Goal: Information Seeking & Learning: Learn about a topic

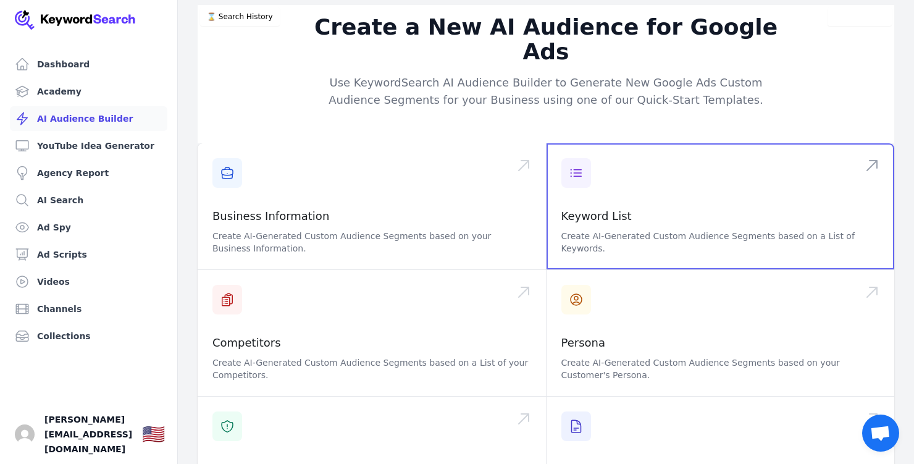
click at [593, 188] on span at bounding box center [721, 206] width 348 height 126
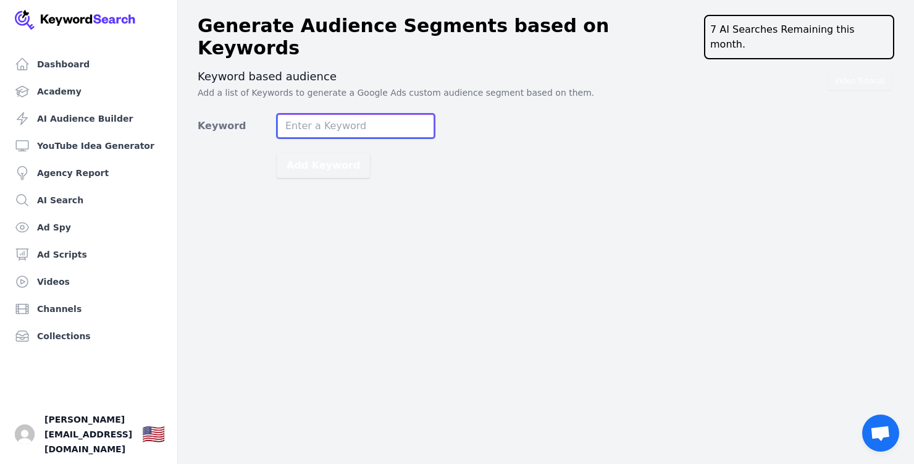
click at [350, 114] on input "Keyword" at bounding box center [356, 126] width 158 height 25
type input "r"
type input "creative financing real estate investing"
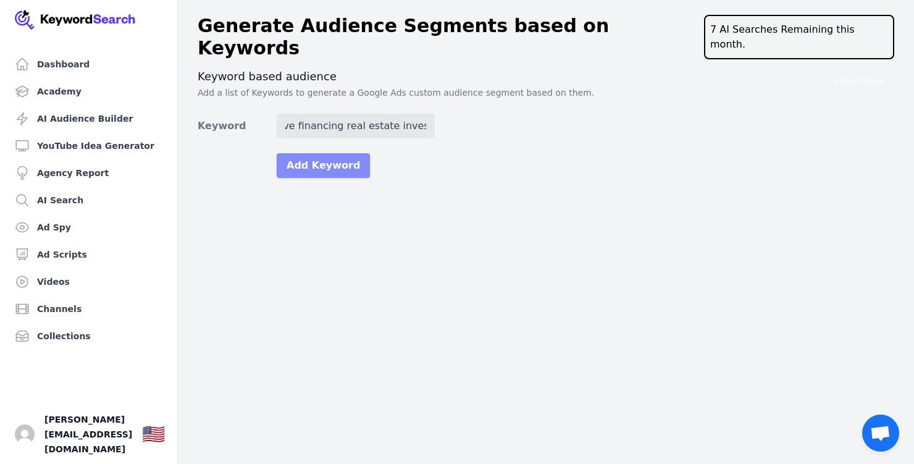
scroll to position [0, 0]
click at [324, 157] on button "Add Keyword" at bounding box center [323, 165] width 93 height 25
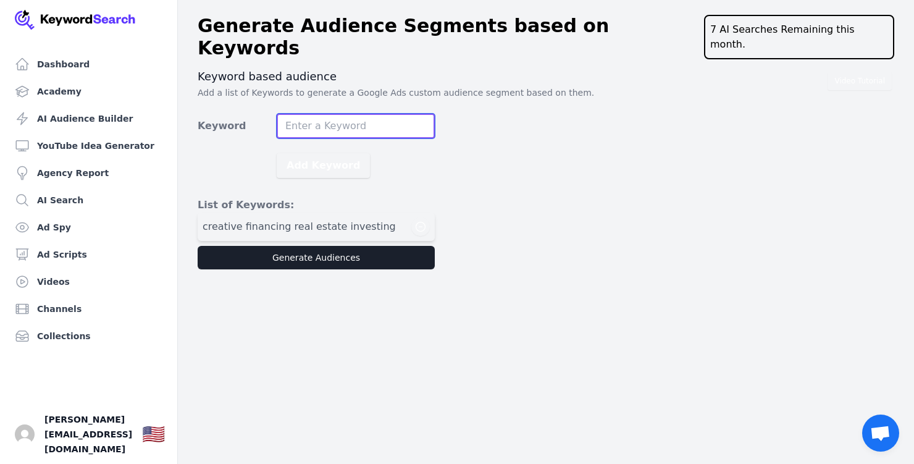
click at [334, 114] on input "Keyword" at bounding box center [356, 126] width 158 height 25
type input "brrrr real estate strategy"
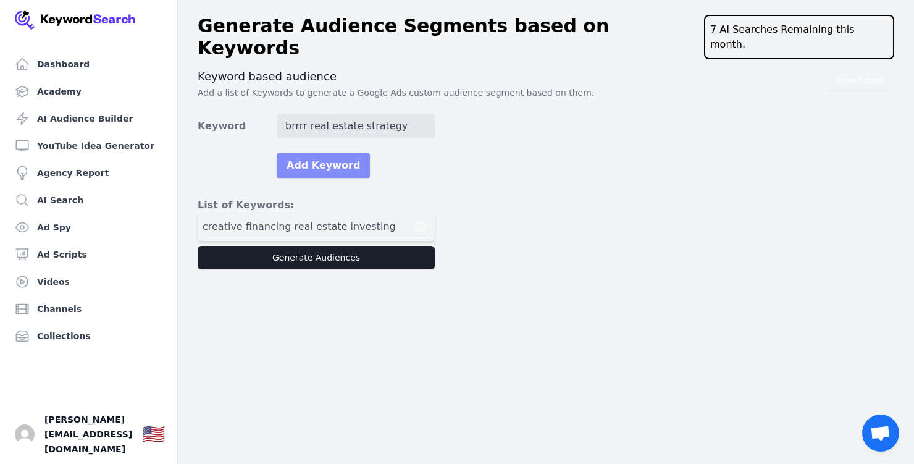
click at [320, 153] on button "Add Keyword" at bounding box center [323, 165] width 93 height 25
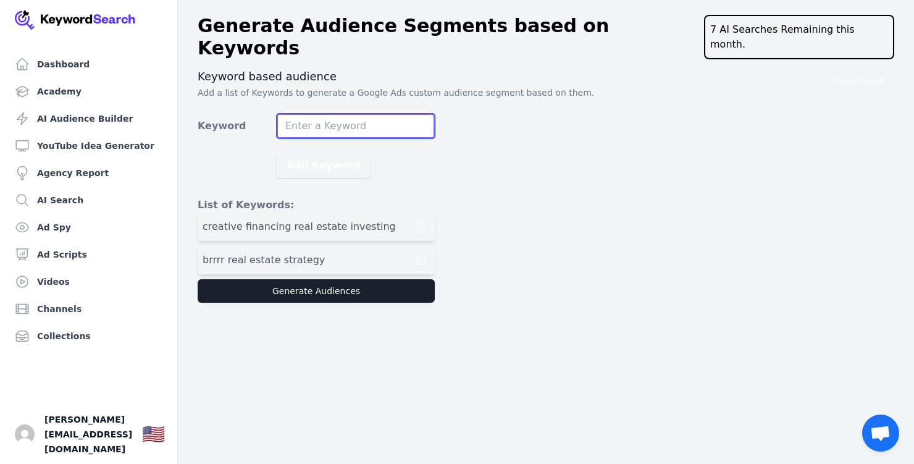
click at [328, 114] on input "Keyword" at bounding box center [356, 126] width 158 height 25
type input "real estate investing for beginners"
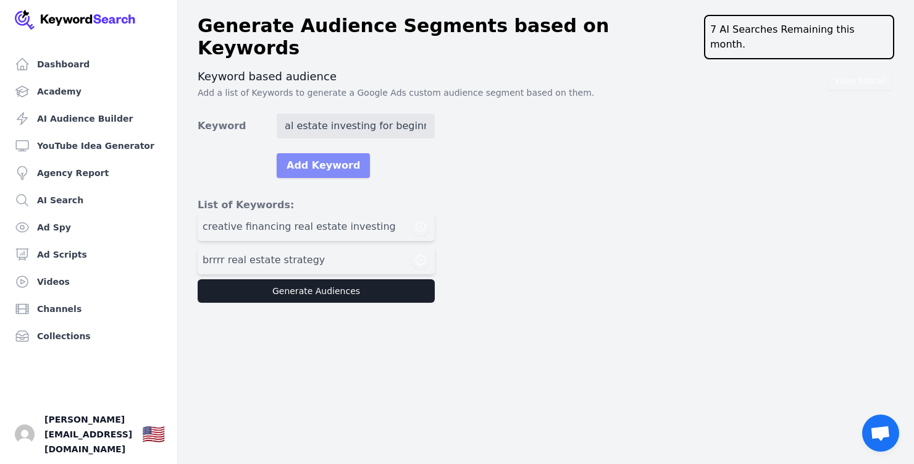
click at [322, 153] on button "Add Keyword" at bounding box center [323, 165] width 93 height 25
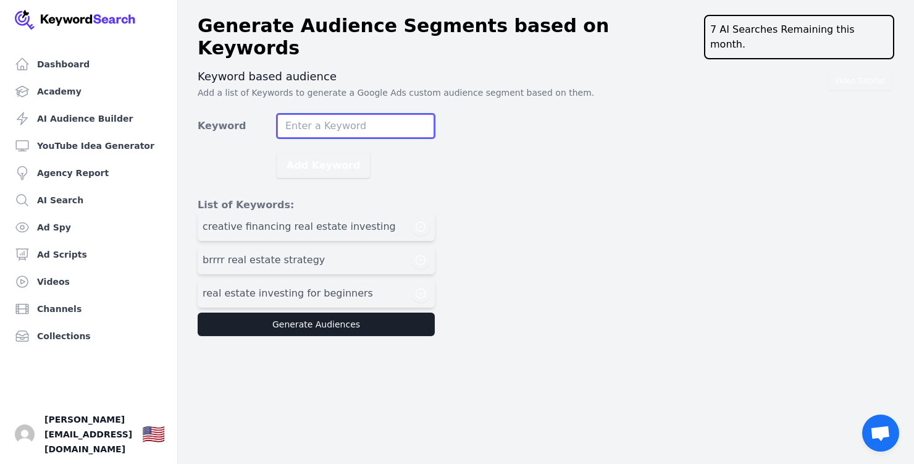
click at [327, 114] on input "Keyword" at bounding box center [356, 126] width 158 height 25
type input "rehab properties"
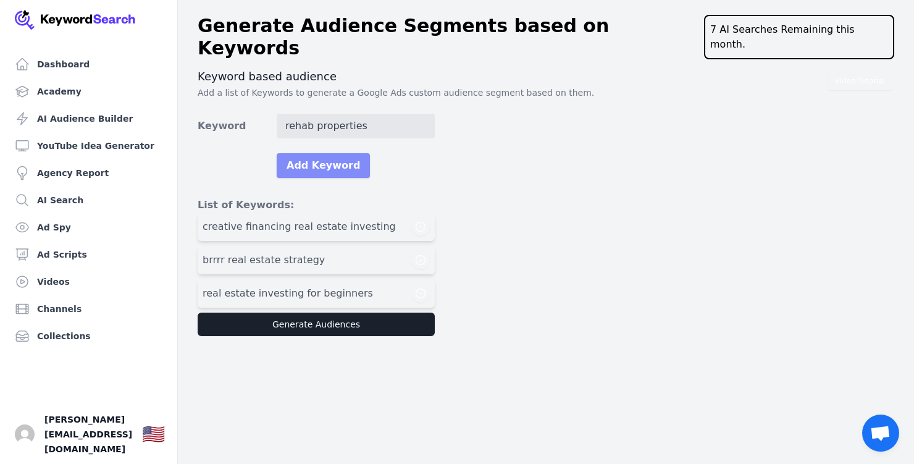
click at [322, 153] on button "Add Keyword" at bounding box center [323, 165] width 93 height 25
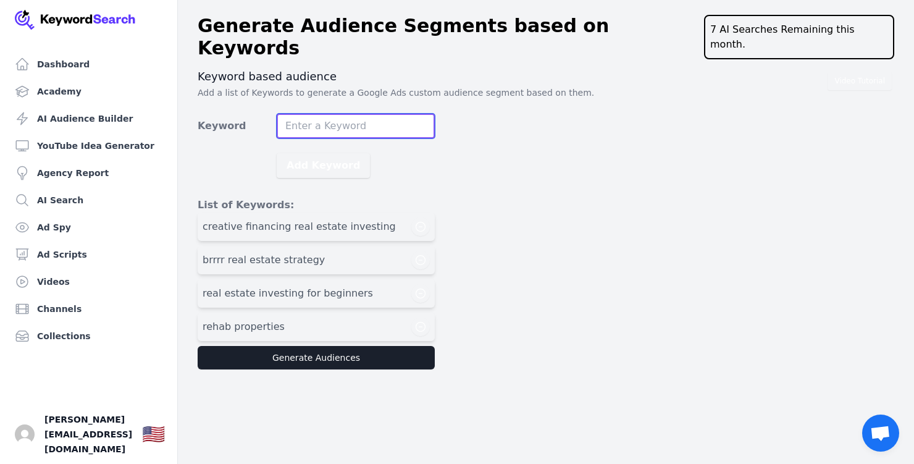
click at [327, 114] on input "Keyword" at bounding box center [356, 126] width 158 height 25
type input "lease option real estate"
click at [277, 153] on button "Add Keyword" at bounding box center [323, 165] width 93 height 25
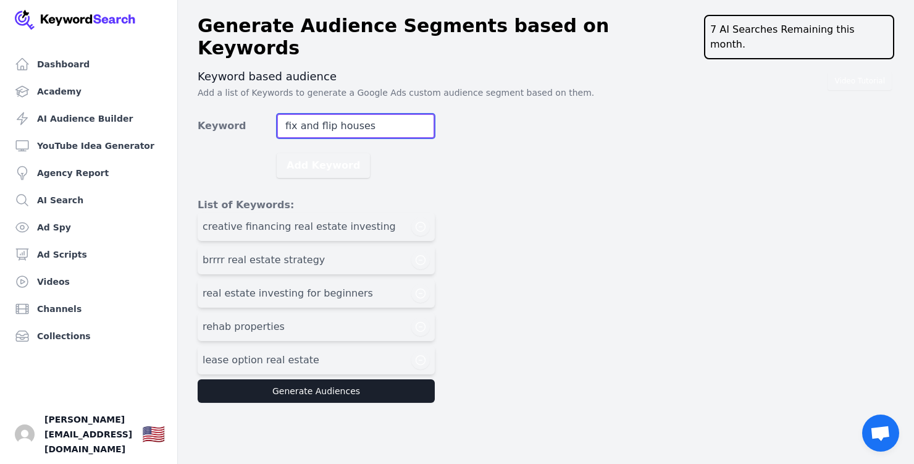
type input "fix and flip houses"
click at [277, 153] on button "Add Keyword" at bounding box center [323, 165] width 93 height 25
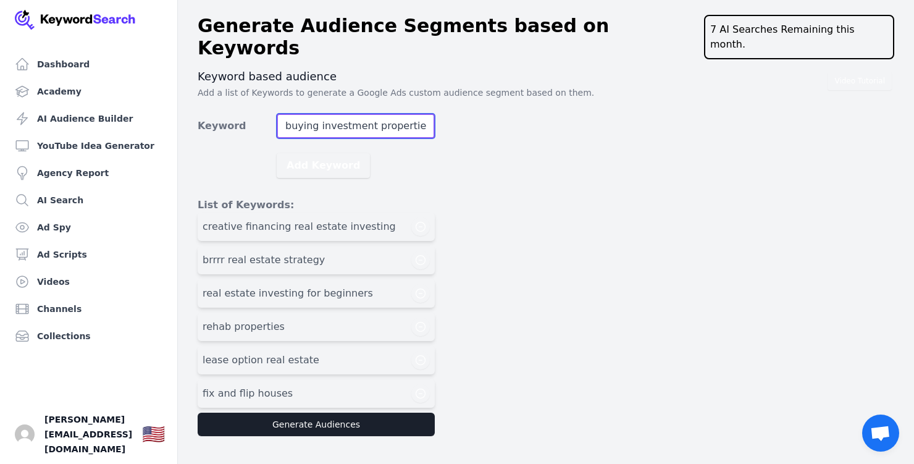
type input "buying investment properties"
click at [277, 153] on button "Add Keyword" at bounding box center [323, 165] width 93 height 25
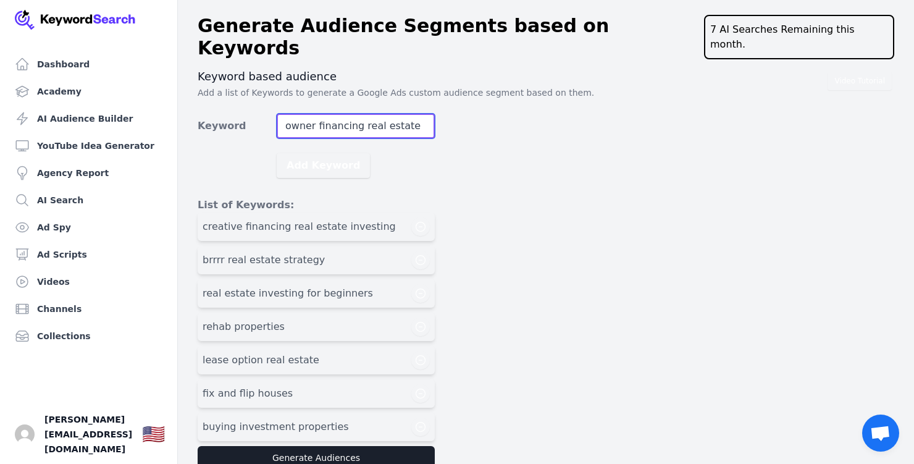
type input "owner financing real estate"
click at [277, 153] on button "Add Keyword" at bounding box center [323, 165] width 93 height 25
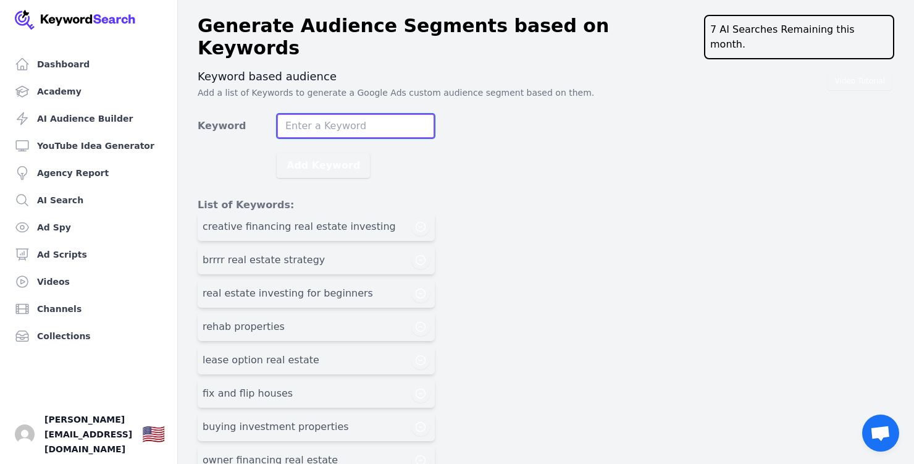
scroll to position [41, 0]
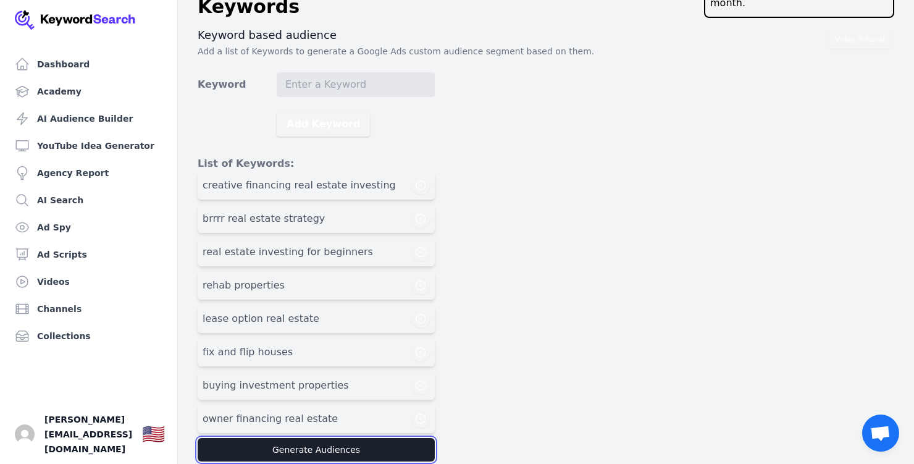
click at [341, 438] on button "Generate Audiences" at bounding box center [316, 449] width 237 height 23
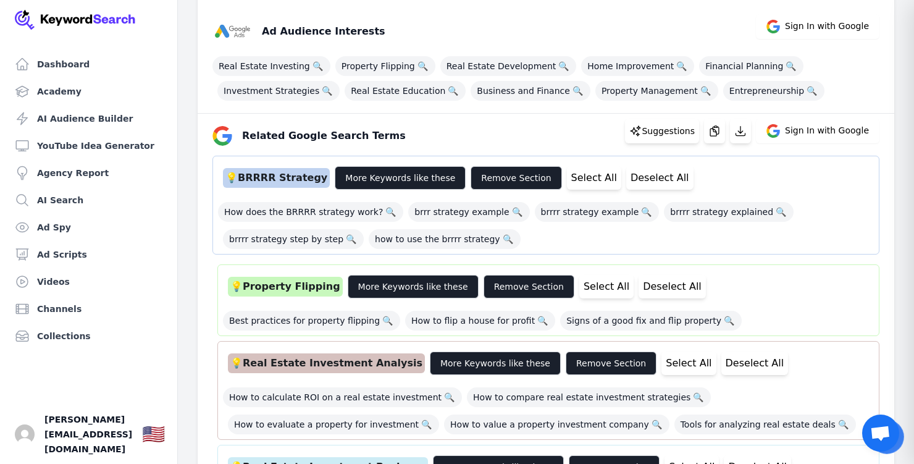
scroll to position [167, 0]
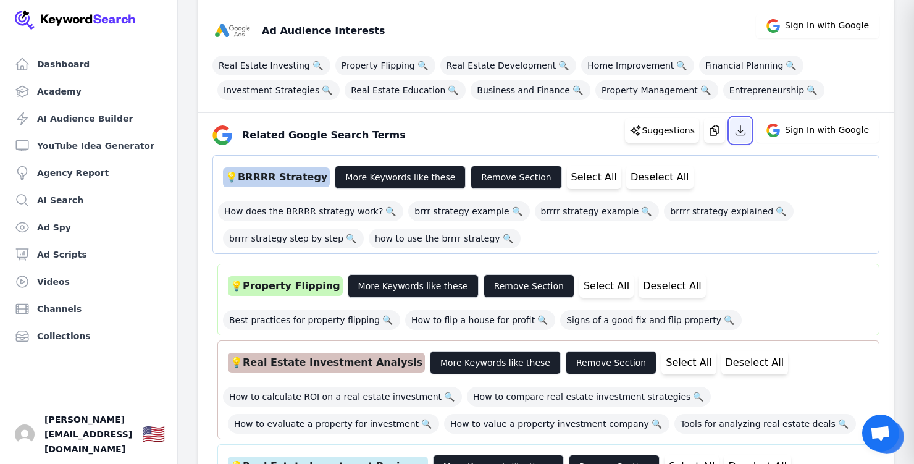
click at [741, 136] on icon "button" at bounding box center [740, 130] width 12 height 12
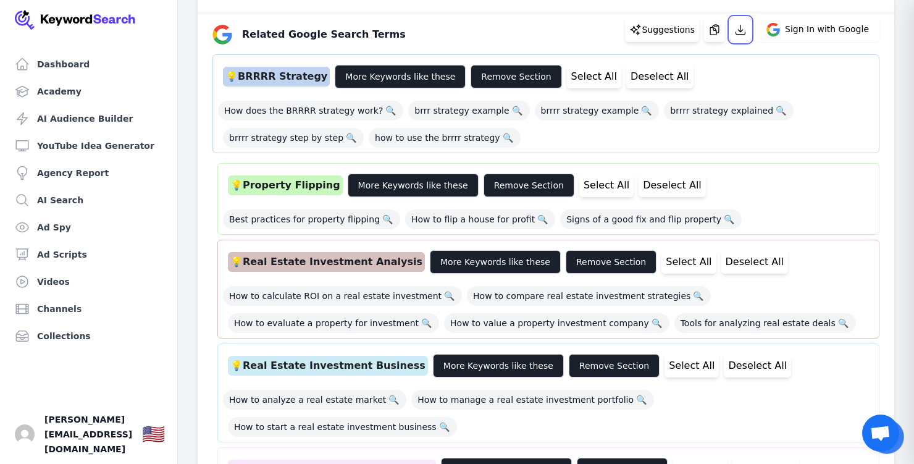
scroll to position [264, 0]
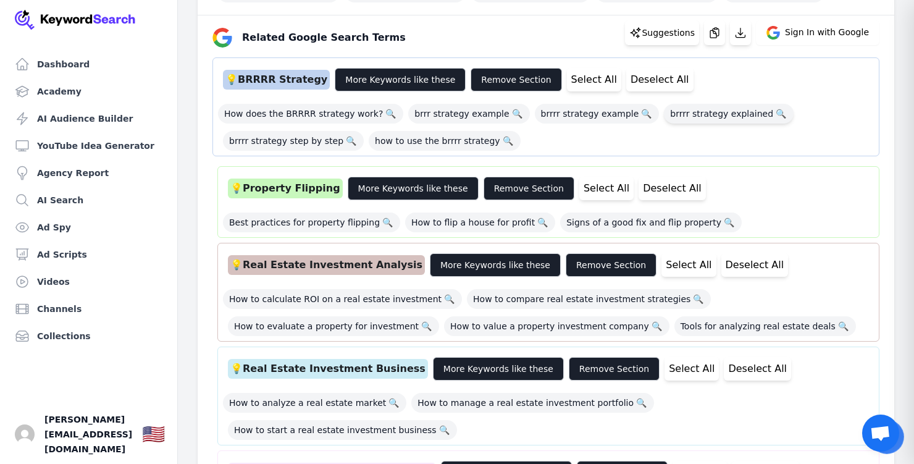
click at [708, 117] on span "brrrr strategy explained 🔍" at bounding box center [729, 114] width 130 height 20
click at [417, 140] on span "how to use the brrrr strategy 🔍" at bounding box center [445, 141] width 152 height 20
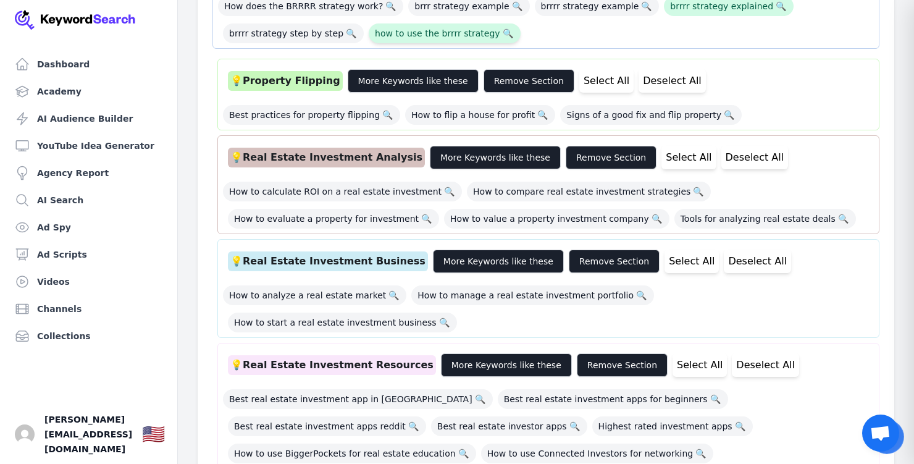
scroll to position [375, 0]
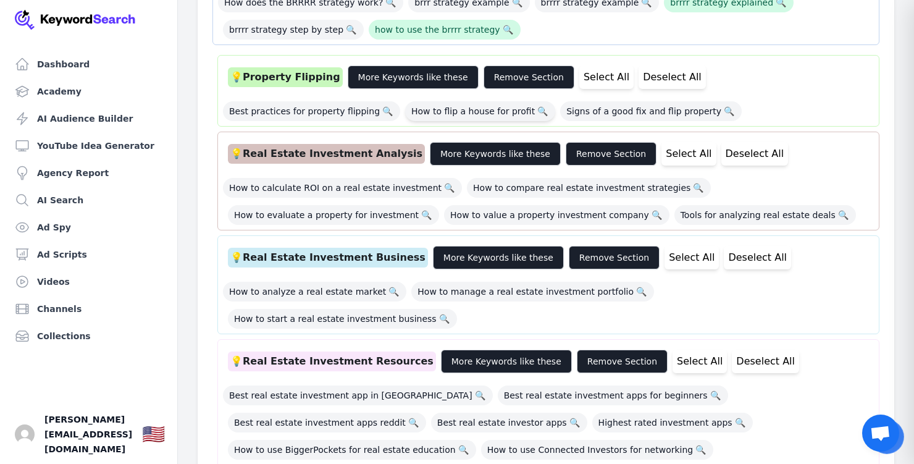
click at [429, 115] on span "How to flip a house for profit 🔍" at bounding box center [480, 111] width 150 height 20
click at [676, 216] on span "Tools for analyzing real estate deals 🔍" at bounding box center [765, 215] width 182 height 20
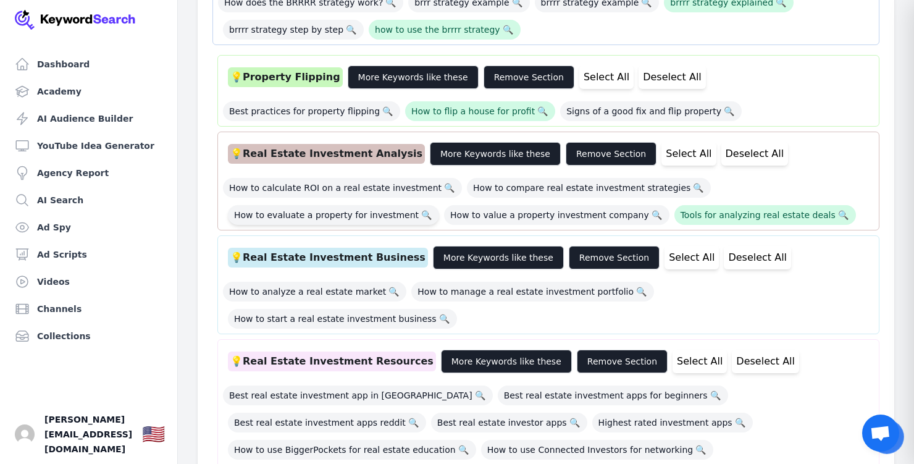
click at [332, 214] on span "How to evaluate a property for investment 🔍" at bounding box center [333, 215] width 211 height 20
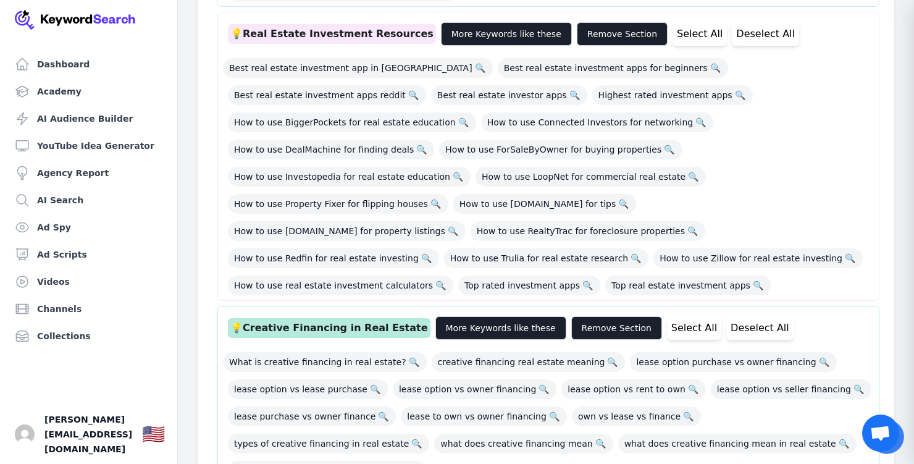
scroll to position [719, 0]
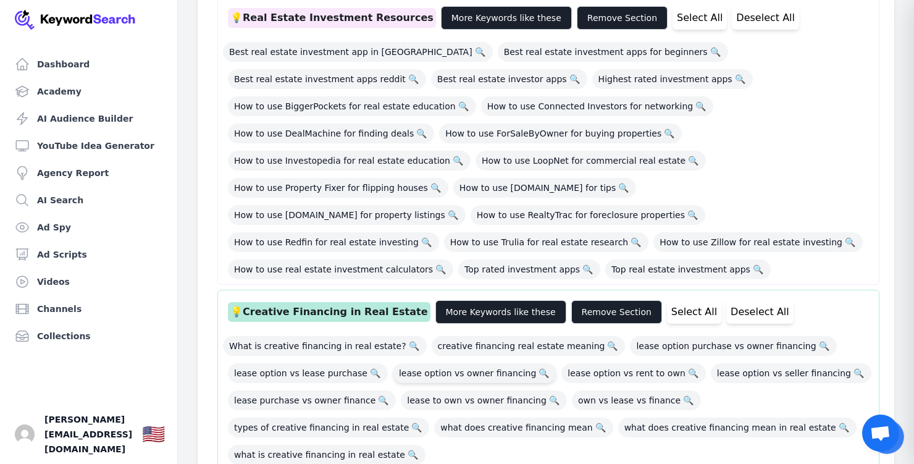
click at [432, 363] on span "lease option vs owner financing 🔍" at bounding box center [475, 373] width 164 height 20
click at [288, 363] on span "lease option vs lease purchase 🔍" at bounding box center [308, 373] width 160 height 20
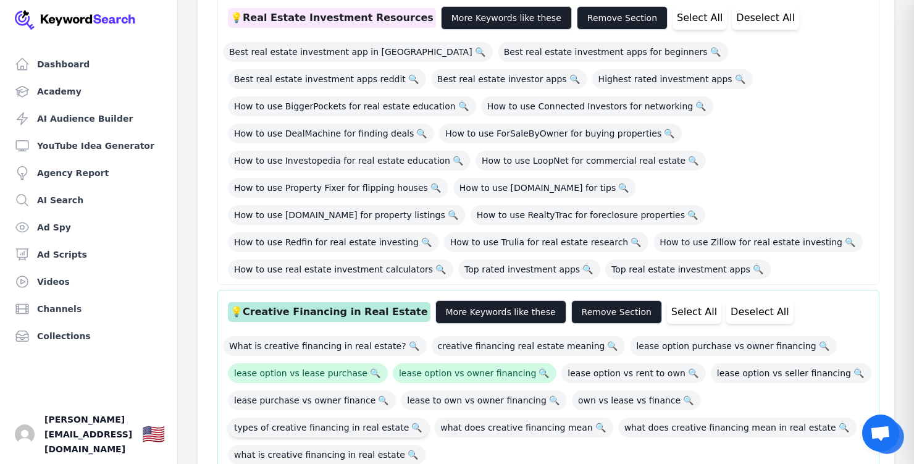
click at [429, 417] on span "types of creative financing in real estate 🔍" at bounding box center [328, 427] width 201 height 20
click at [711, 363] on span "lease option vs seller financing 🔍" at bounding box center [791, 373] width 161 height 20
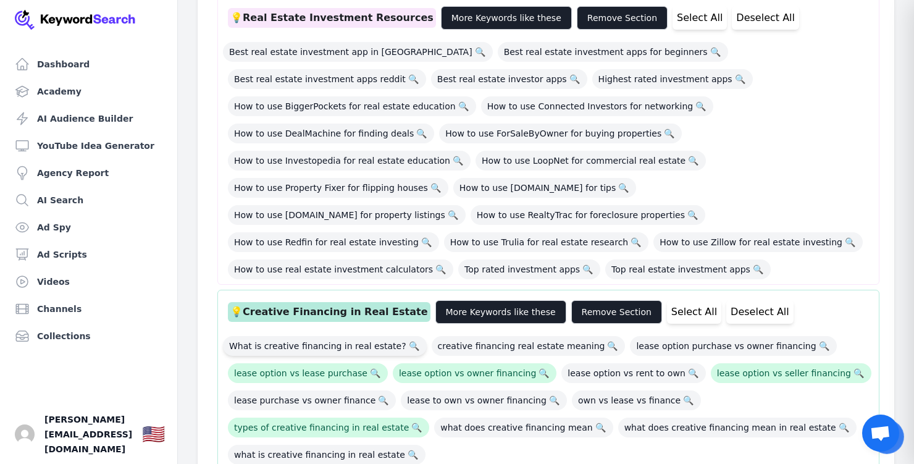
click at [294, 336] on span "What is creative financing in real estate? 🔍" at bounding box center [325, 346] width 204 height 20
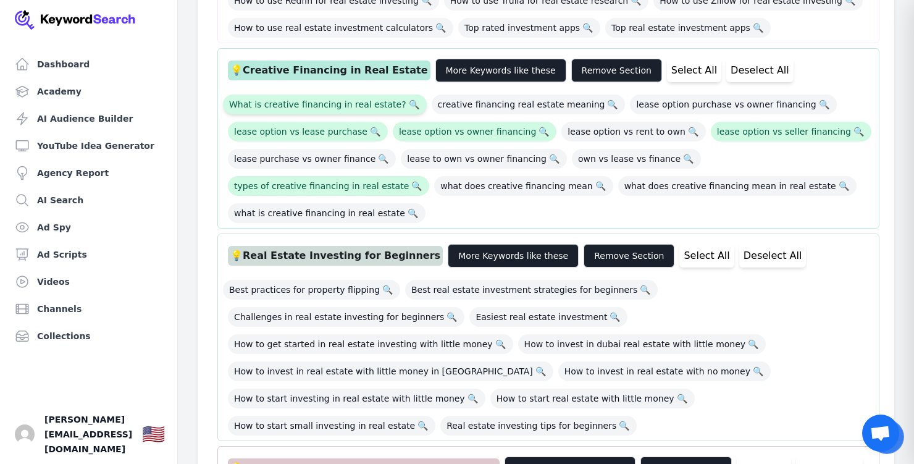
scroll to position [961, 0]
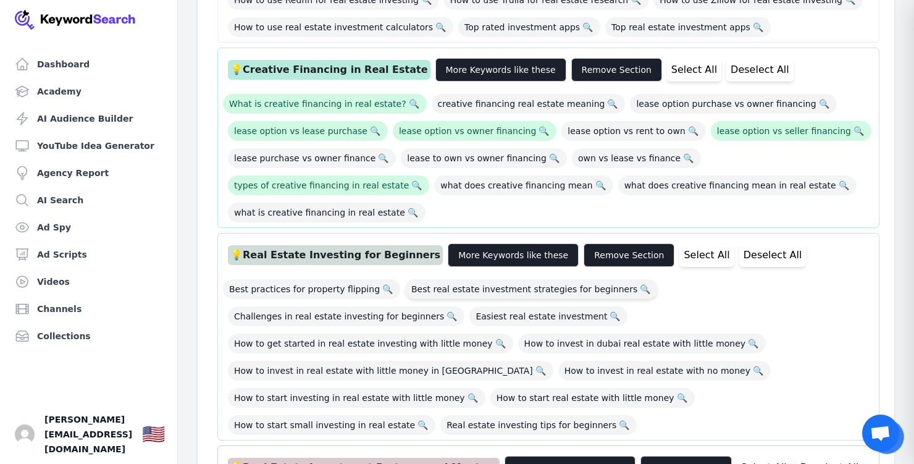
click at [492, 279] on span "Best real estate investment strategies for beginners 🔍" at bounding box center [531, 289] width 253 height 20
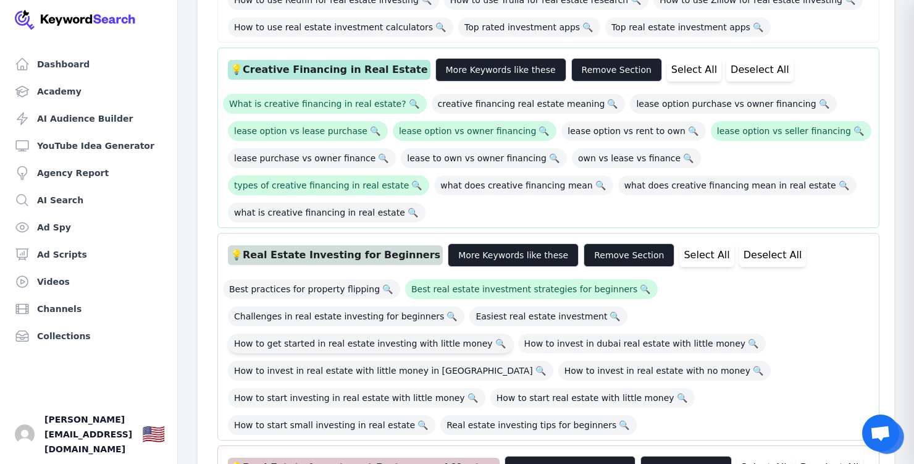
click at [473, 333] on span "How to get started in real estate investing with little money 🔍" at bounding box center [370, 343] width 285 height 20
click at [485, 388] on span "How to start investing in real estate with little money 🔍" at bounding box center [357, 398] width 258 height 20
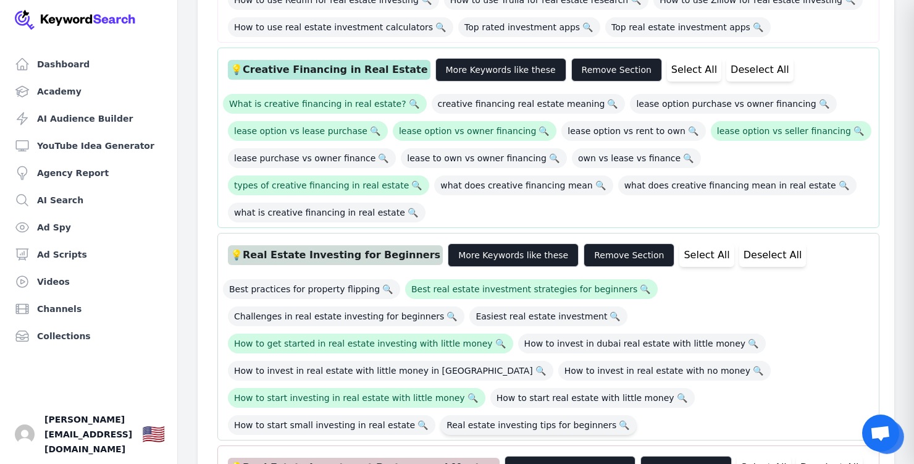
click at [490, 415] on span "Real estate investing tips for beginners 🔍" at bounding box center [538, 425] width 196 height 20
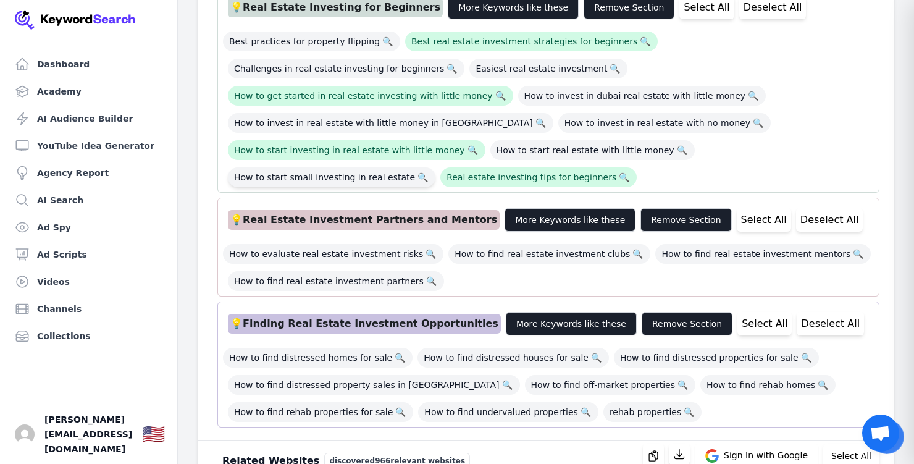
scroll to position [1236, 0]
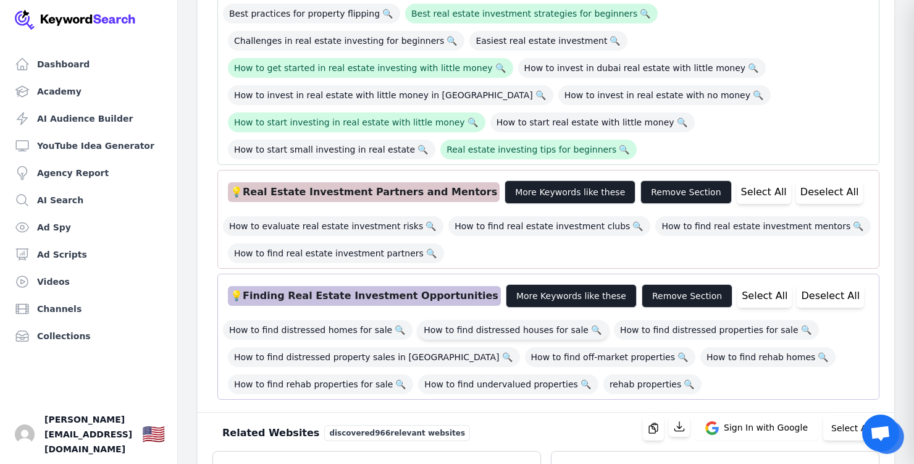
click at [463, 320] on span "How to find distressed houses for sale 🔍" at bounding box center [512, 330] width 191 height 20
click at [700, 347] on span "How to find rehab homes 🔍" at bounding box center [767, 357] width 135 height 20
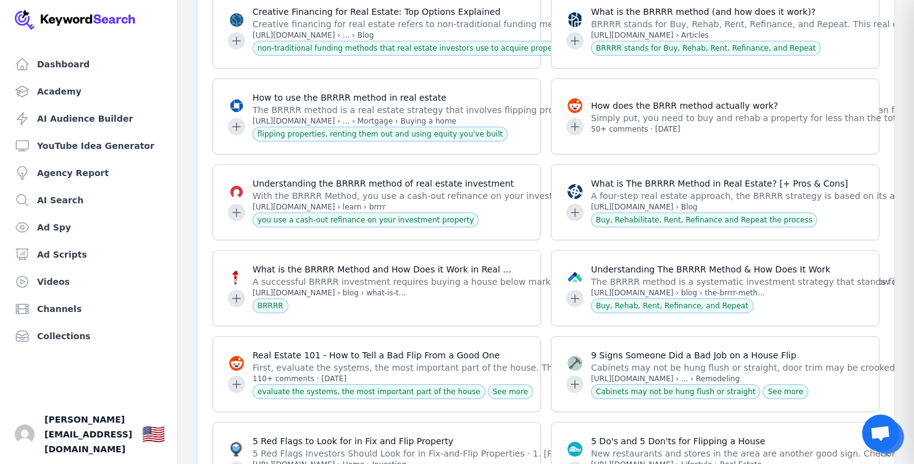
scroll to position [1946, 0]
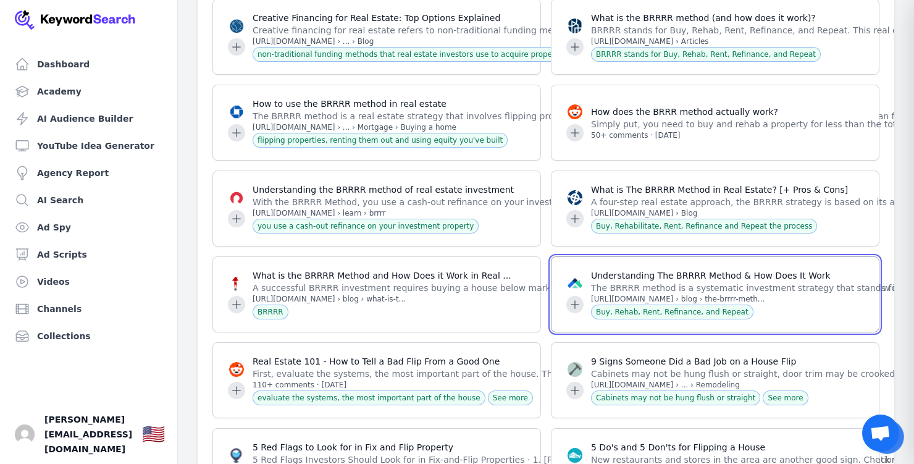
click at [574, 298] on icon at bounding box center [575, 304] width 12 height 12
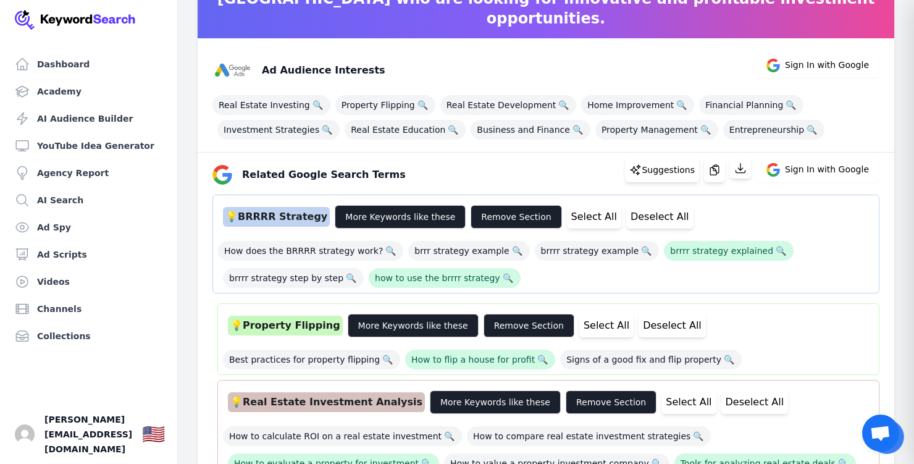
scroll to position [0, 0]
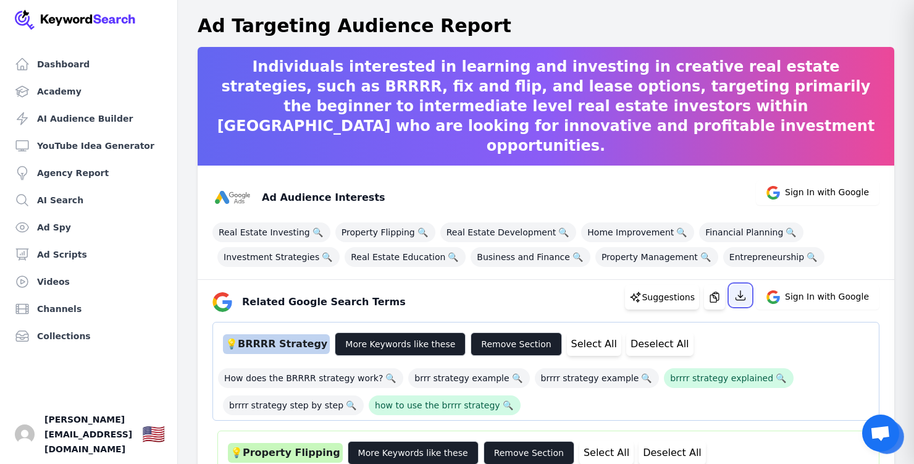
click at [746, 293] on icon "button" at bounding box center [740, 295] width 12 height 12
click at [288, 236] on span "Real Estate Investing 🔍" at bounding box center [271, 232] width 118 height 20
click at [354, 234] on span "Property Flipping 🔍" at bounding box center [385, 232] width 100 height 20
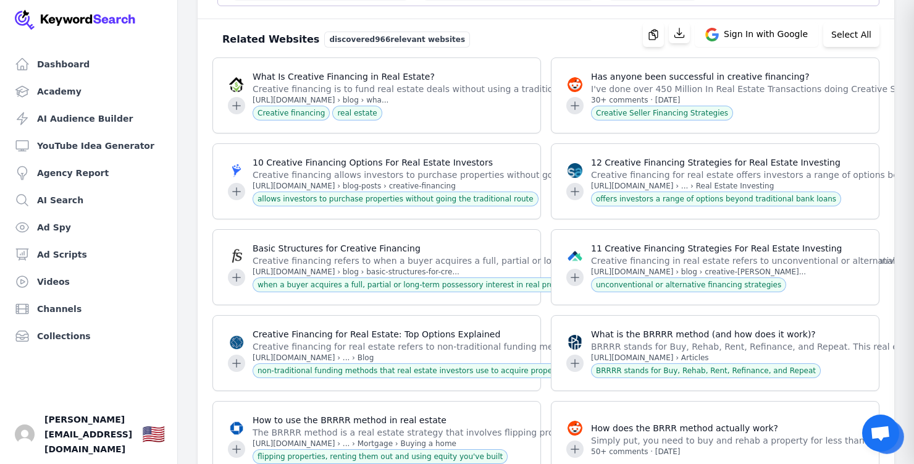
scroll to position [1514, 0]
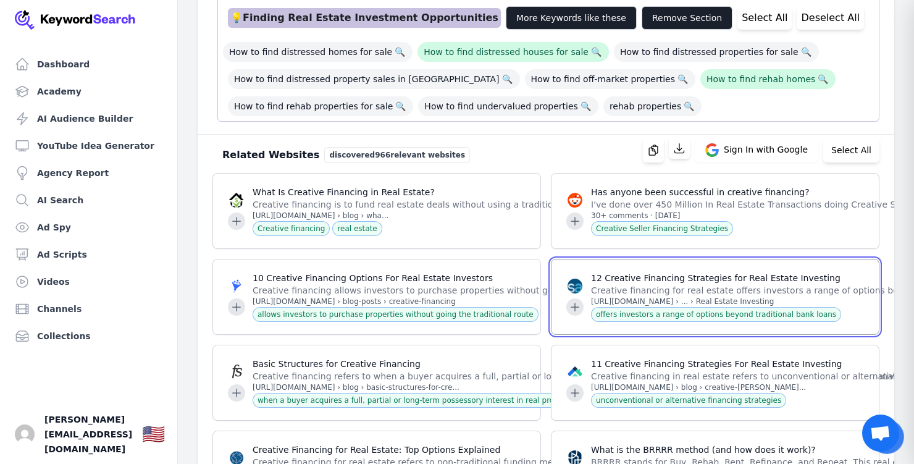
click at [574, 303] on icon at bounding box center [575, 307] width 8 height 8
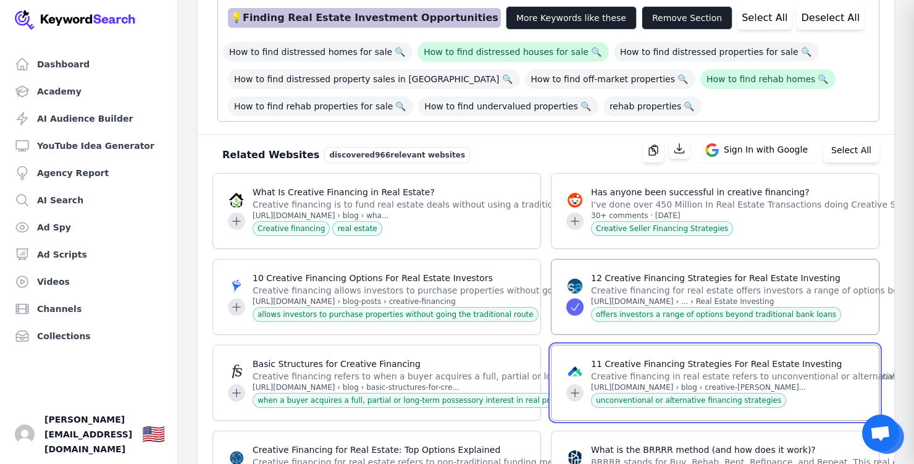
click at [575, 388] on icon at bounding box center [575, 392] width 8 height 8
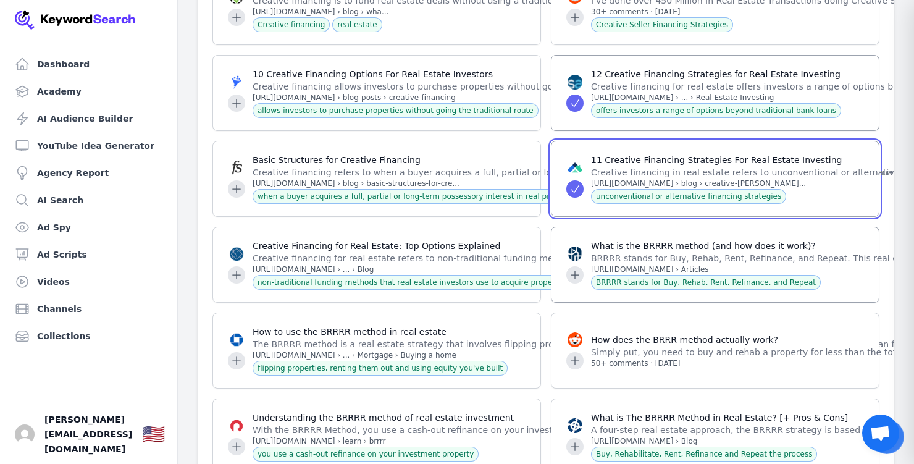
scroll to position [1723, 0]
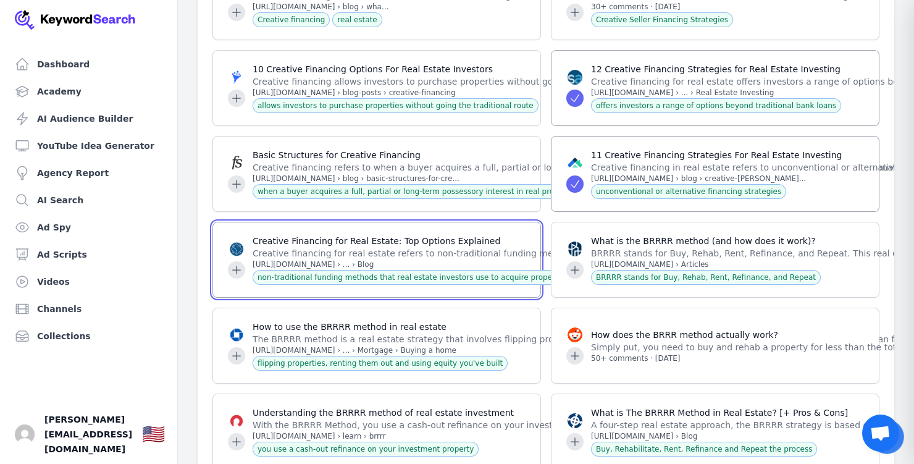
click at [236, 266] on icon at bounding box center [237, 270] width 8 height 8
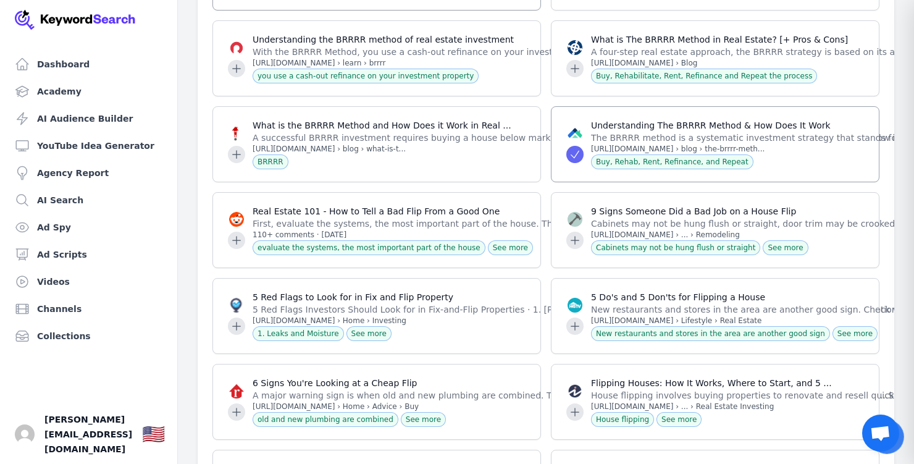
scroll to position [2098, 0]
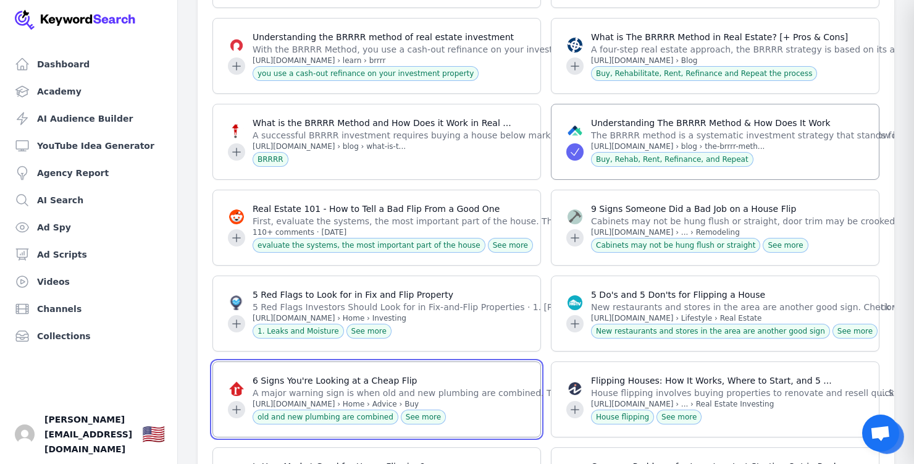
click at [240, 403] on icon at bounding box center [236, 409] width 12 height 12
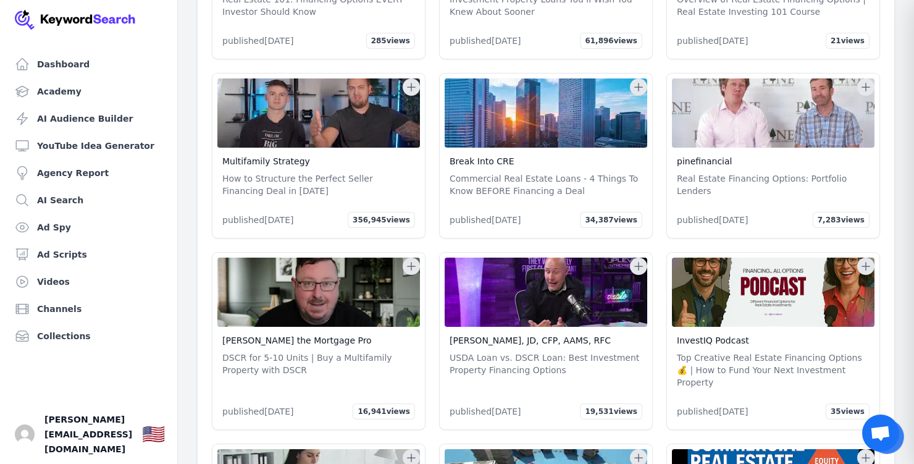
scroll to position [0, 0]
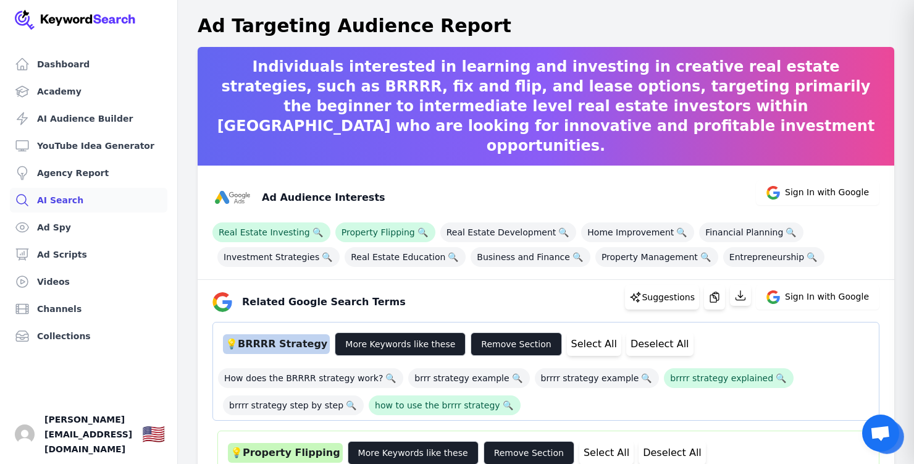
click at [65, 203] on link "AI Search" at bounding box center [88, 200] width 157 height 25
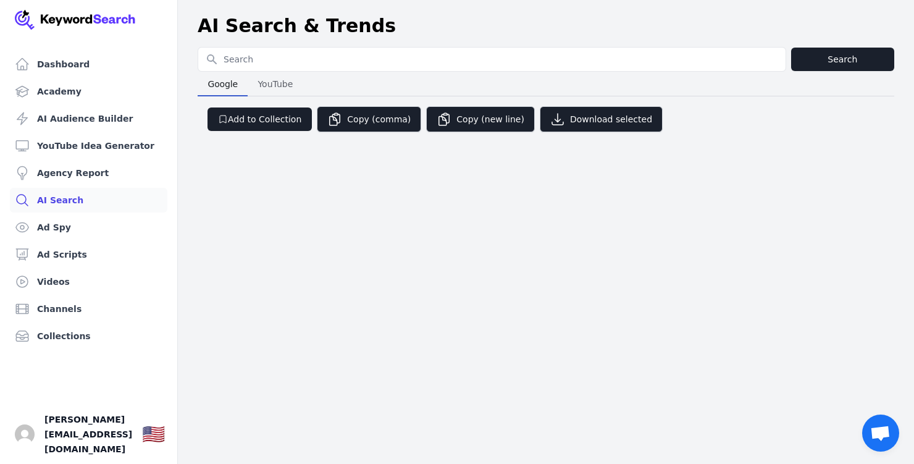
click at [283, 81] on span "YouTube" at bounding box center [275, 83] width 45 height 17
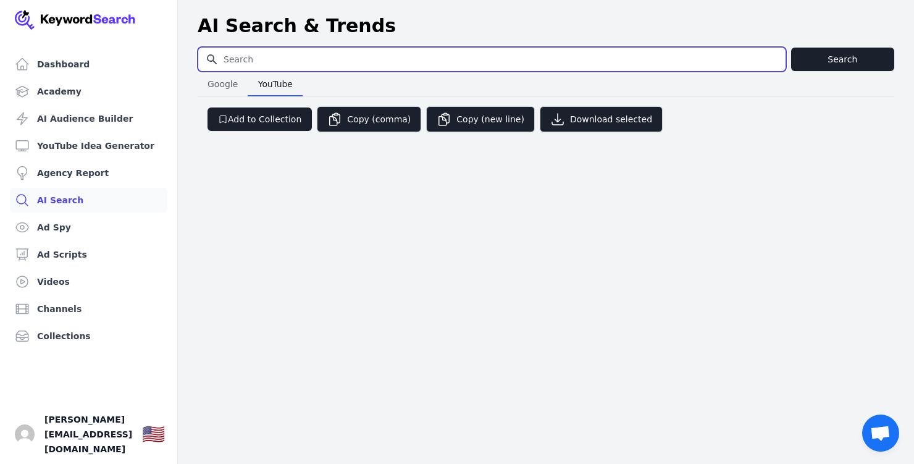
click at [280, 60] on input "Search for YouTube Keywords" at bounding box center [491, 59] width 587 height 23
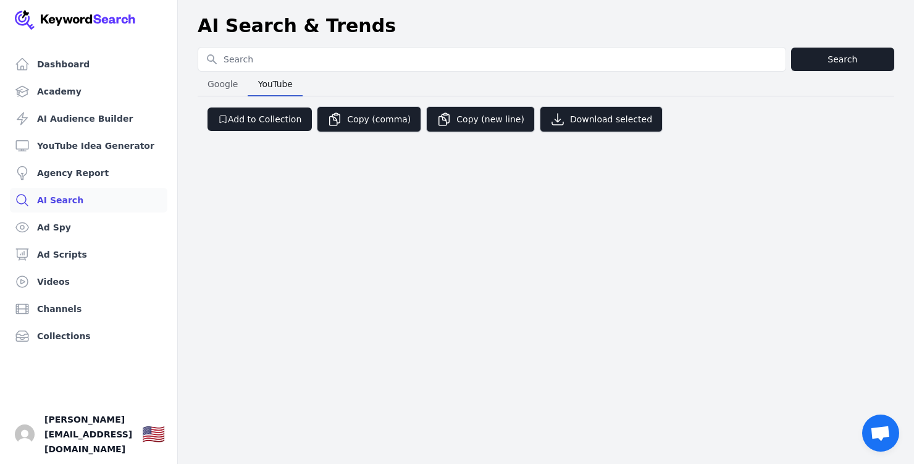
click at [233, 83] on span "Google" at bounding box center [223, 83] width 40 height 17
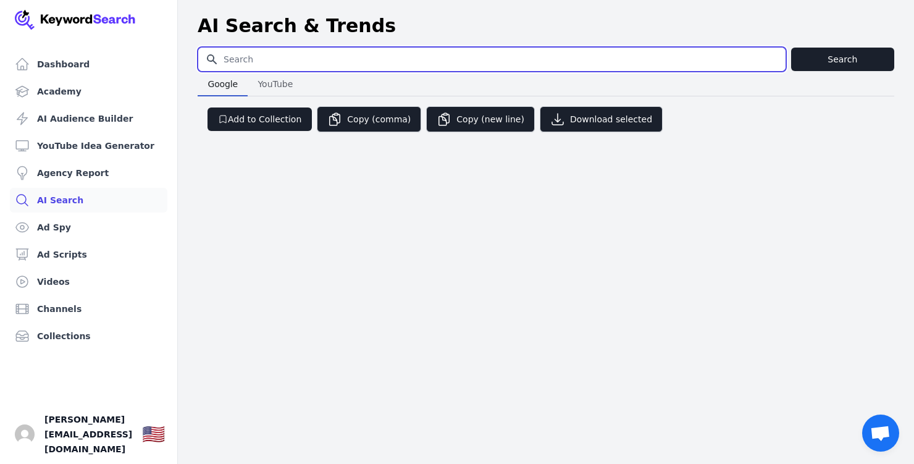
click at [247, 61] on input "Search for YouTube Keywords" at bounding box center [491, 59] width 587 height 23
type input "real estate investing creative financing"
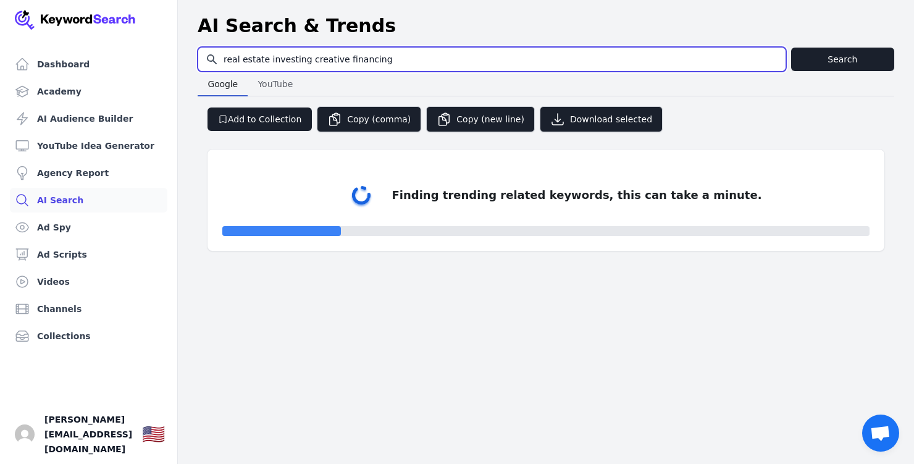
select select "50"
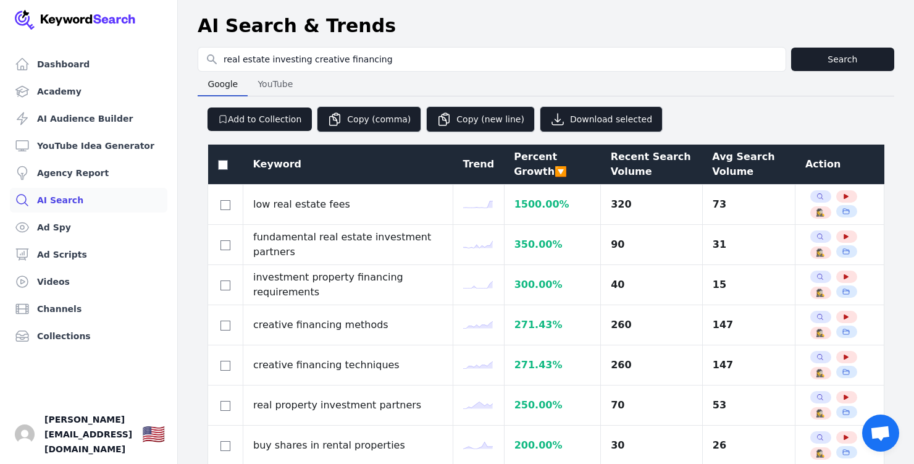
click at [727, 165] on div "Avg Search Volume" at bounding box center [748, 164] width 73 height 30
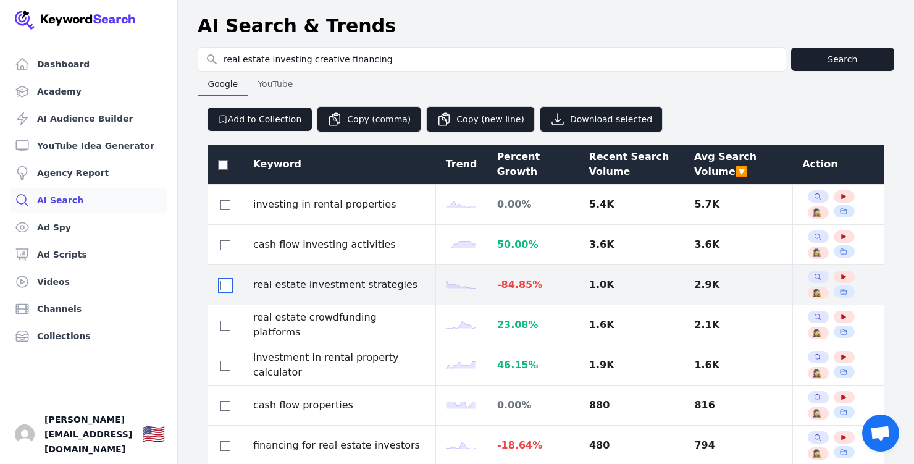
click at [224, 287] on input "checkbox" at bounding box center [225, 285] width 10 height 10
checkbox input "true"
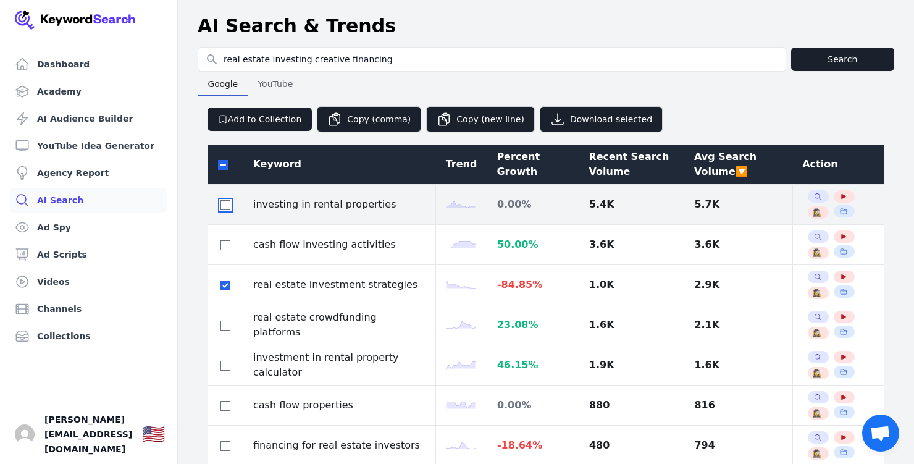
click at [225, 206] on input "checkbox" at bounding box center [225, 205] width 10 height 10
checkbox input "true"
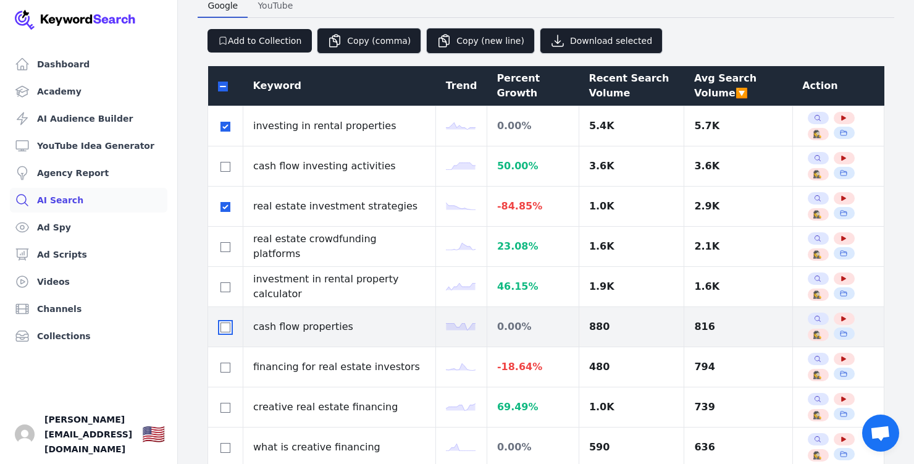
click at [227, 327] on input "checkbox" at bounding box center [225, 327] width 10 height 10
checkbox input "true"
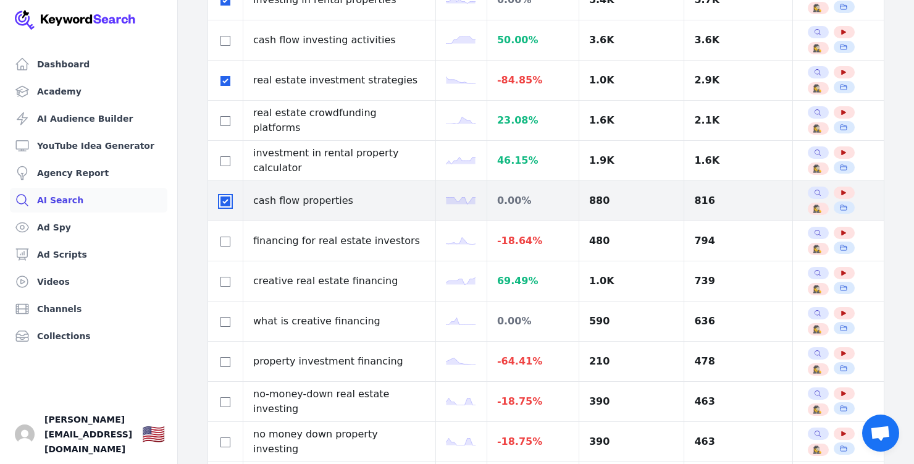
scroll to position [206, 0]
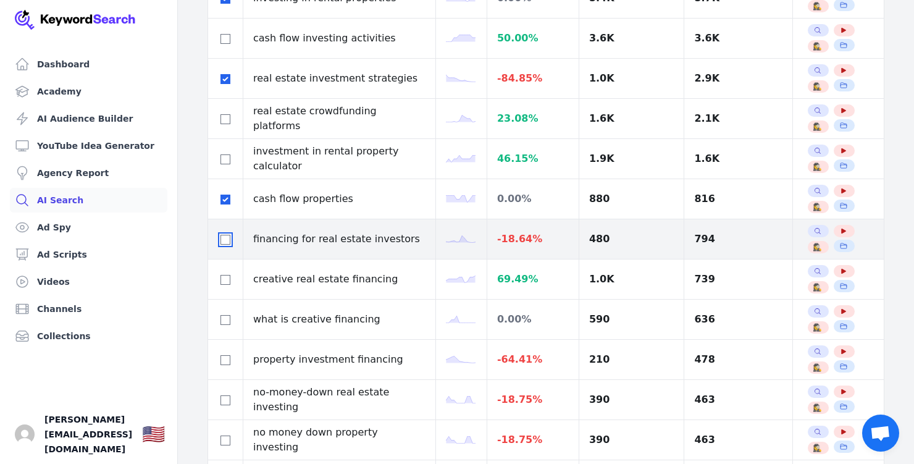
click at [227, 236] on input "checkbox" at bounding box center [225, 240] width 10 height 10
checkbox input "true"
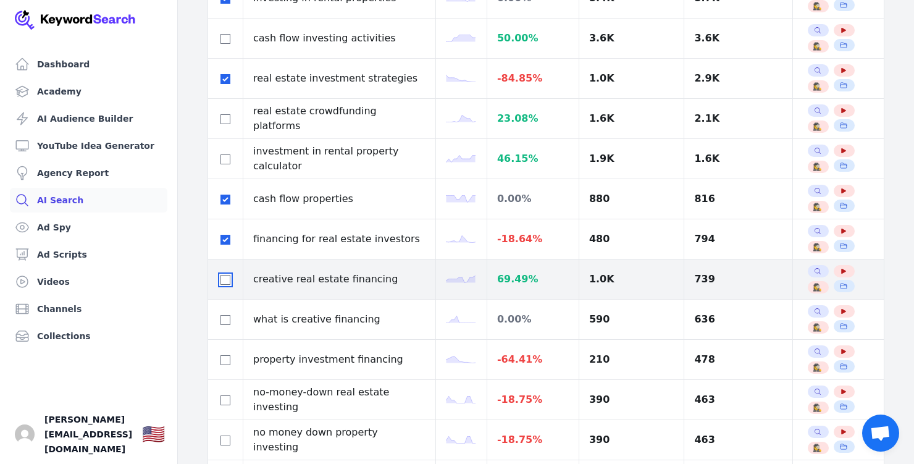
click at [224, 280] on input "checkbox" at bounding box center [225, 280] width 10 height 10
checkbox input "true"
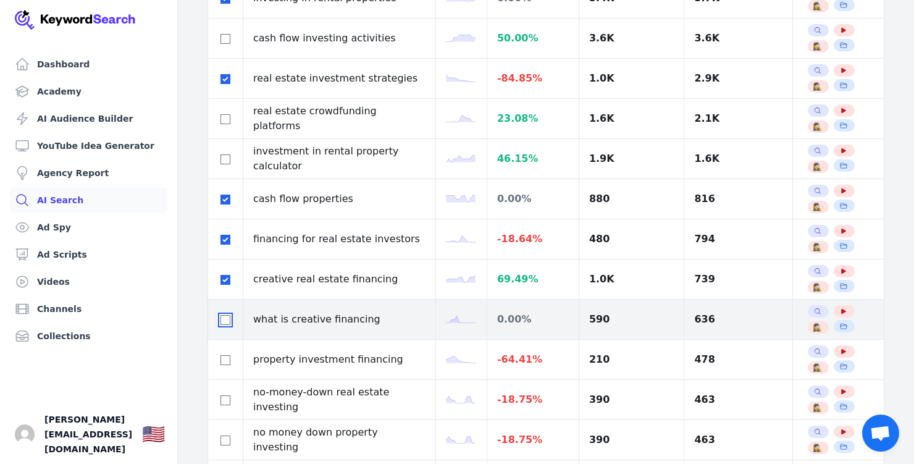
click at [228, 317] on input "checkbox" at bounding box center [225, 320] width 10 height 10
checkbox input "true"
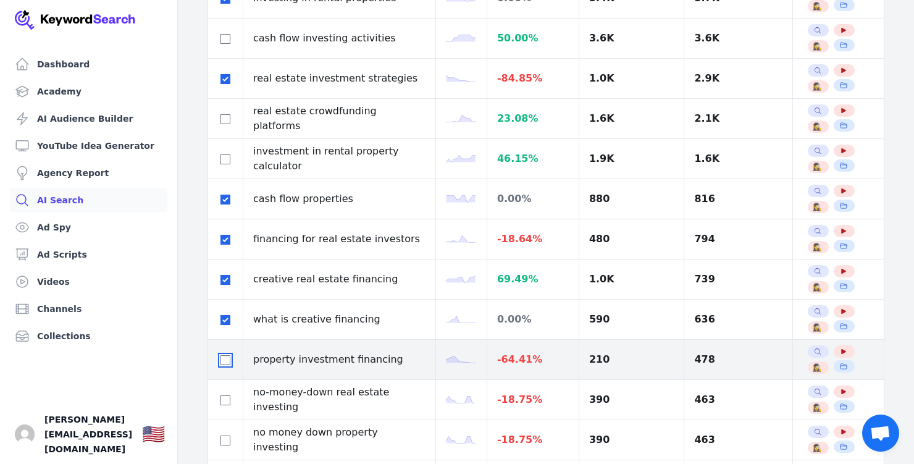
click at [228, 362] on input "checkbox" at bounding box center [225, 360] width 10 height 10
checkbox input "true"
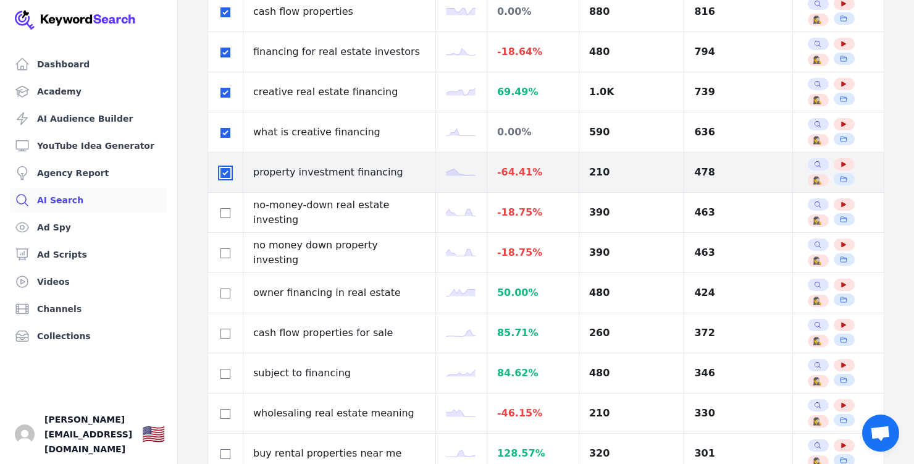
scroll to position [397, 0]
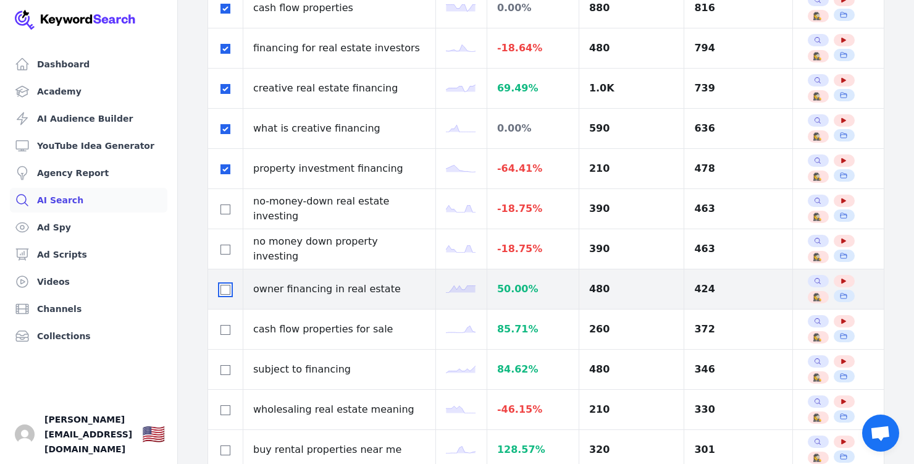
click at [224, 293] on input "checkbox" at bounding box center [225, 290] width 10 height 10
checkbox input "true"
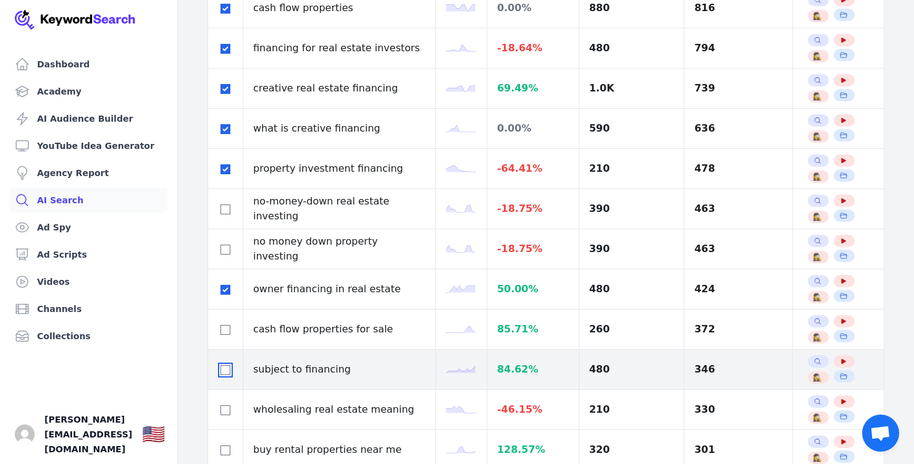
click at [225, 374] on input "checkbox" at bounding box center [225, 370] width 10 height 10
checkbox input "true"
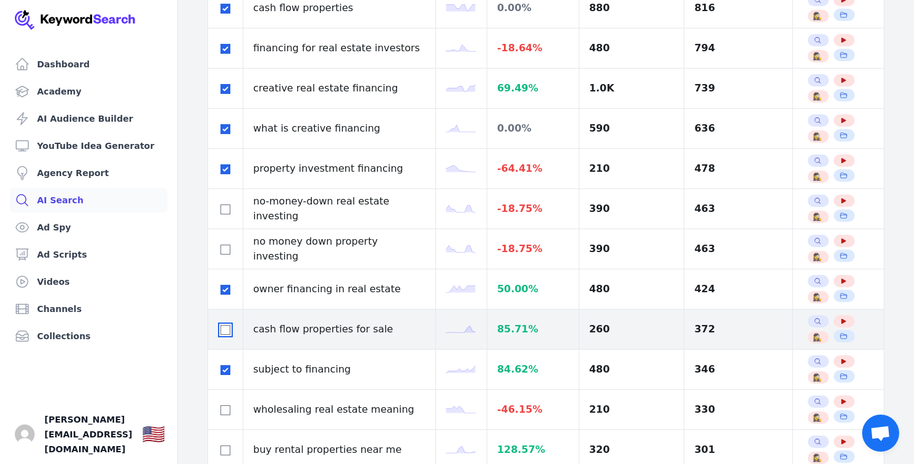
click at [226, 330] on input "checkbox" at bounding box center [225, 330] width 10 height 10
checkbox input "true"
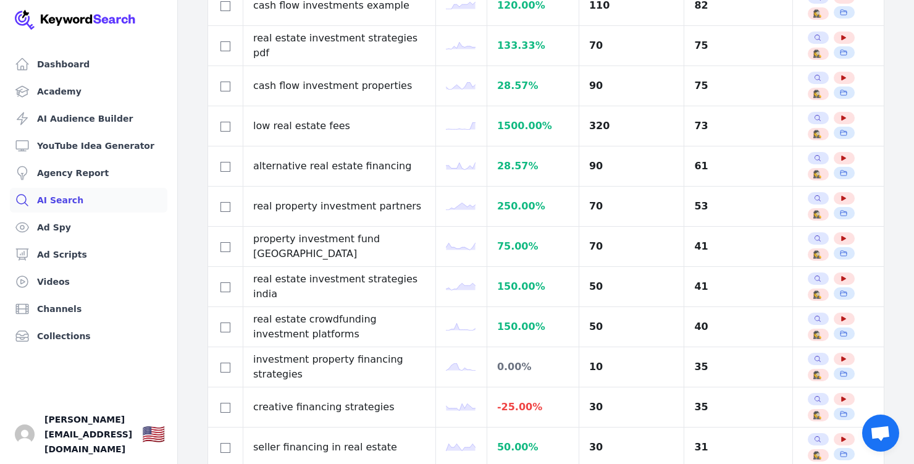
scroll to position [1527, 0]
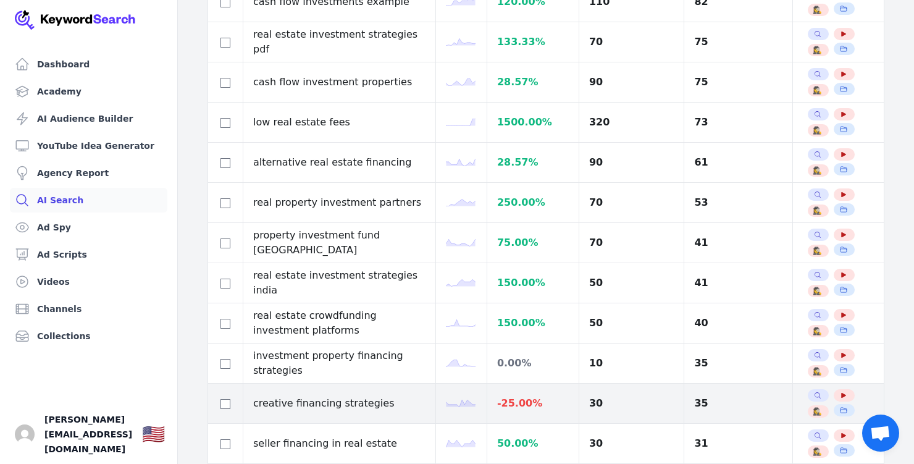
click at [220, 398] on div at bounding box center [225, 403] width 15 height 15
click at [224, 409] on input "checkbox" at bounding box center [225, 404] width 10 height 10
checkbox input "true"
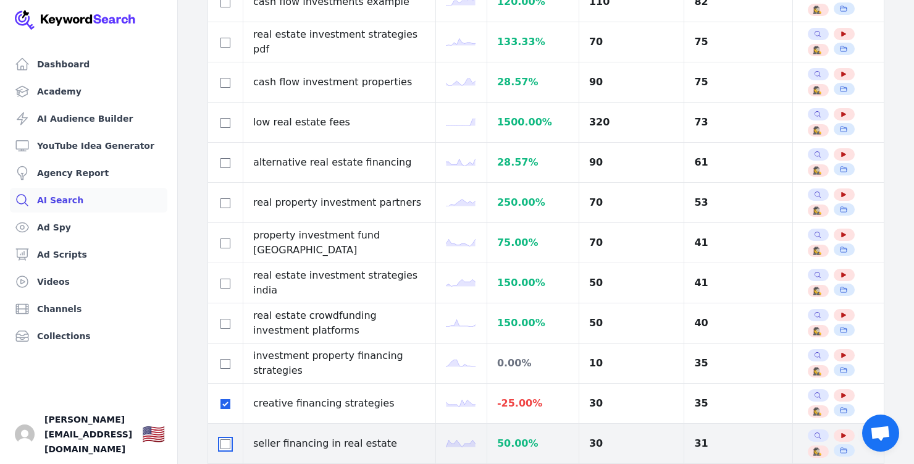
click at [227, 444] on input "checkbox" at bounding box center [225, 444] width 10 height 10
checkbox input "true"
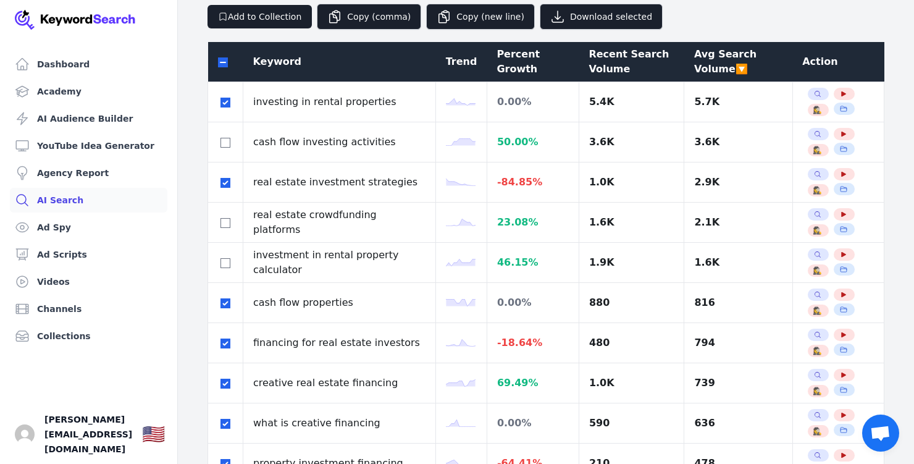
scroll to position [0, 0]
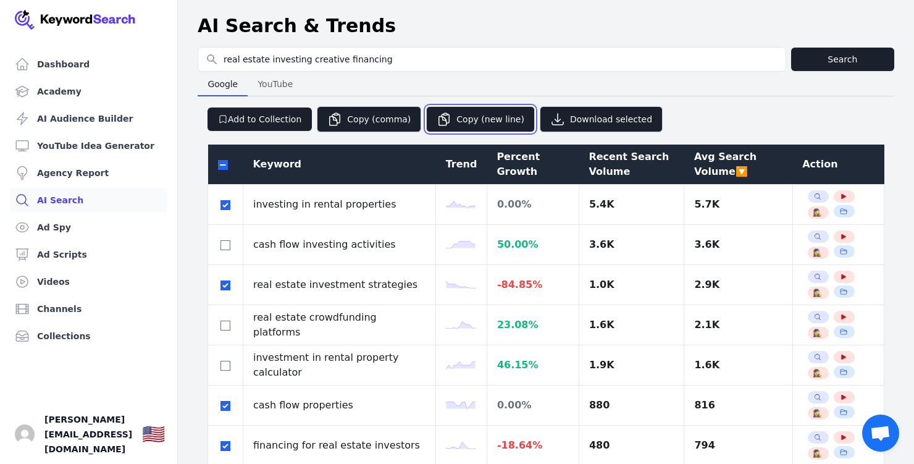
click at [486, 122] on button "Copy (new line)" at bounding box center [480, 119] width 109 height 26
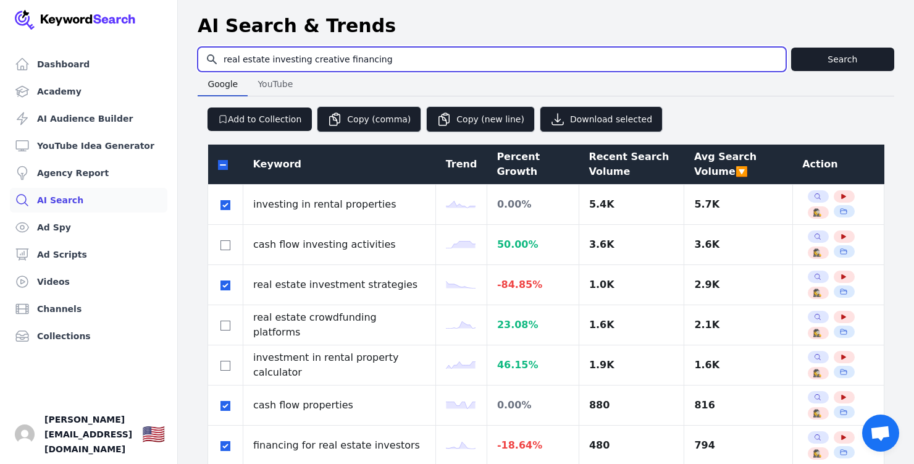
drag, startPoint x: 396, startPoint y: 61, endPoint x: 307, endPoint y: 57, distance: 89.6
click at [307, 57] on input "real estate investing creative financing" at bounding box center [491, 59] width 587 height 23
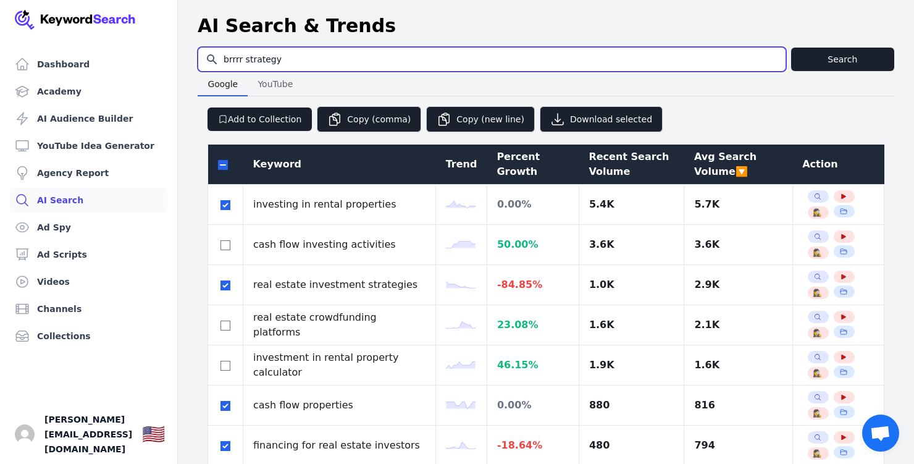
type input "brrrr strategy"
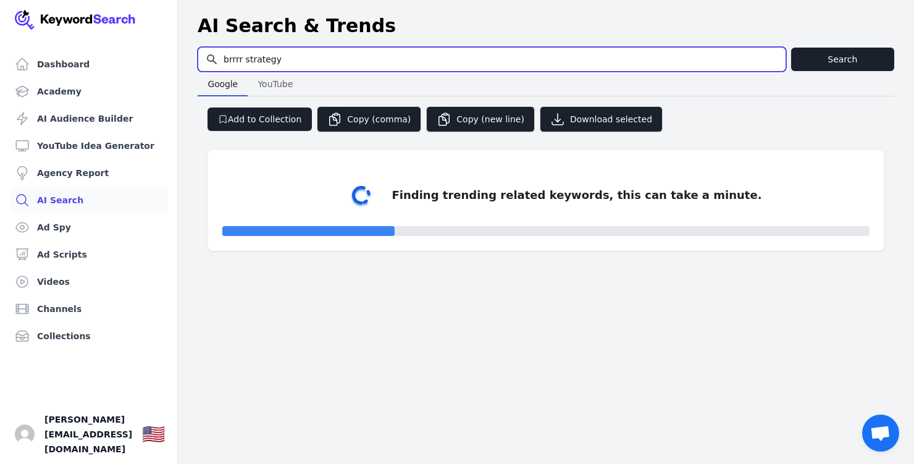
select select "50"
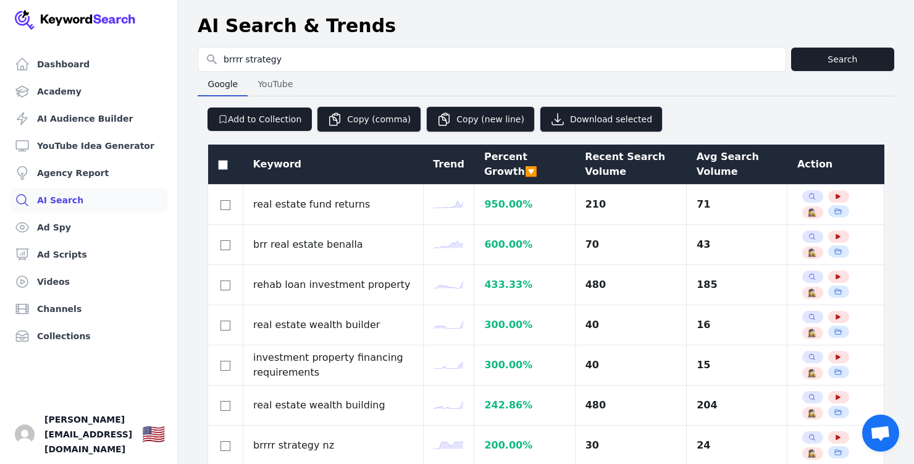
click at [707, 169] on div "Avg Search Volume" at bounding box center [737, 164] width 81 height 30
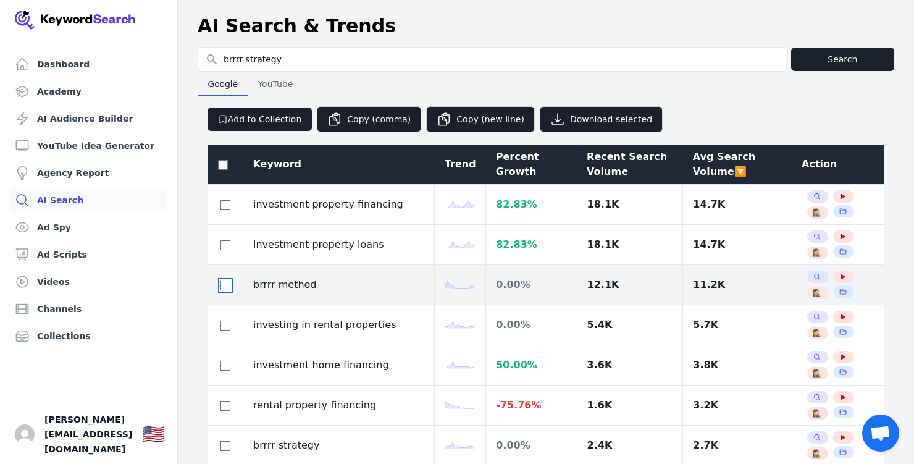
click at [227, 288] on input "checkbox" at bounding box center [225, 285] width 10 height 10
checkbox input "true"
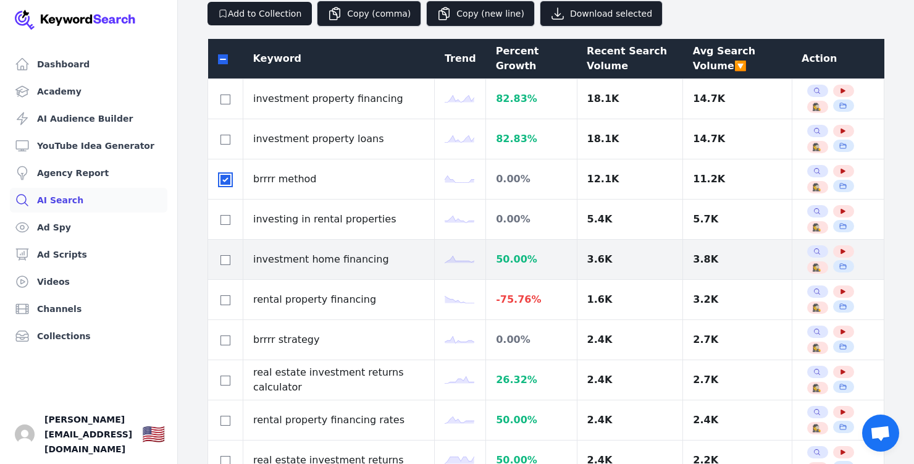
scroll to position [108, 0]
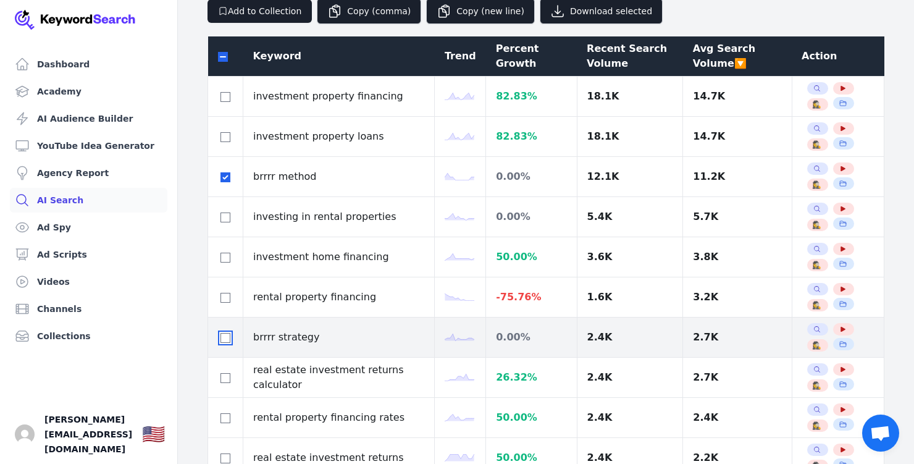
click at [227, 338] on input "checkbox" at bounding box center [225, 338] width 10 height 10
checkbox input "true"
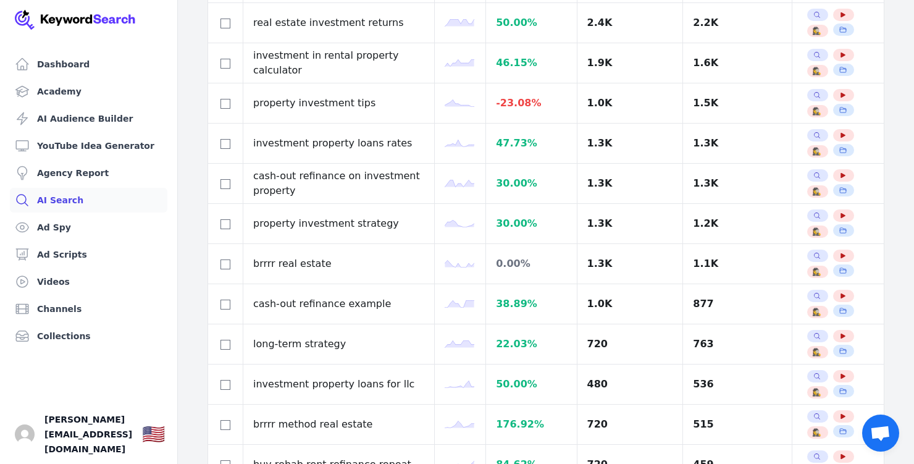
scroll to position [545, 0]
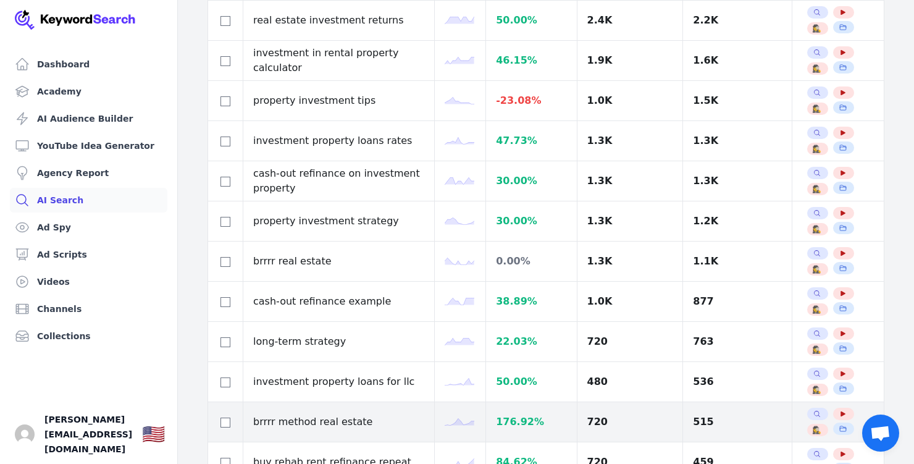
click at [225, 432] on td at bounding box center [225, 422] width 35 height 40
click at [226, 416] on div at bounding box center [225, 421] width 15 height 15
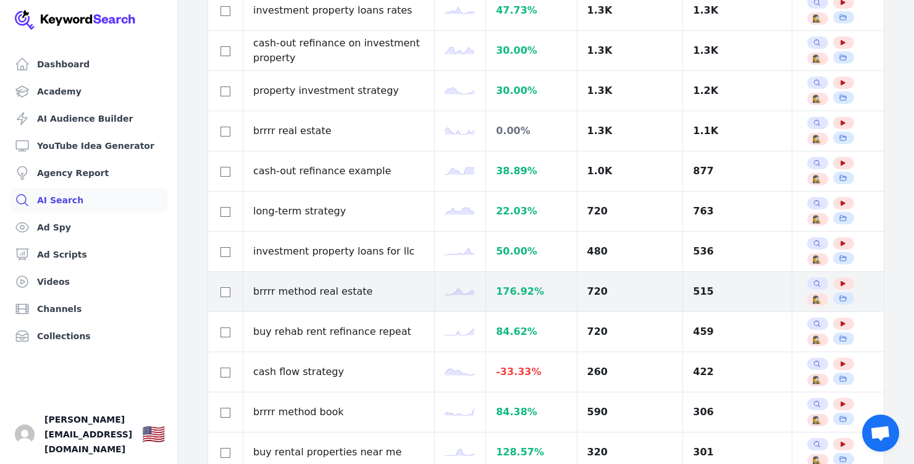
scroll to position [677, 0]
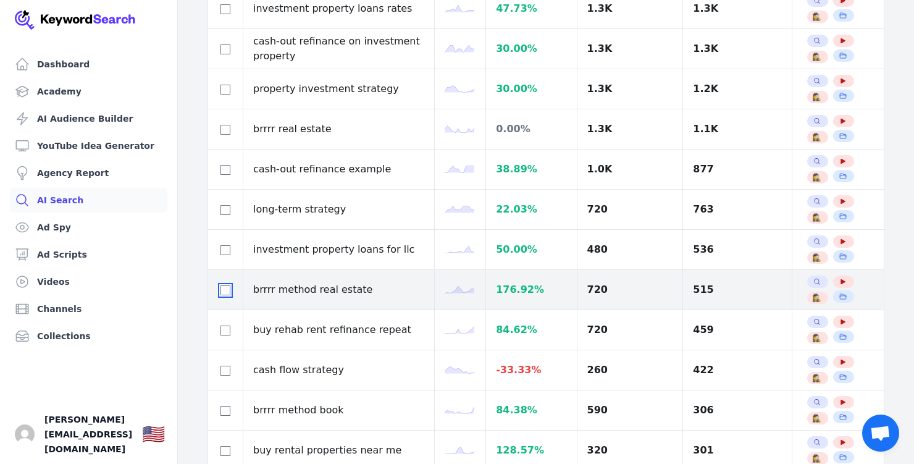
click at [226, 291] on input "checkbox" at bounding box center [225, 290] width 10 height 10
checkbox input "true"
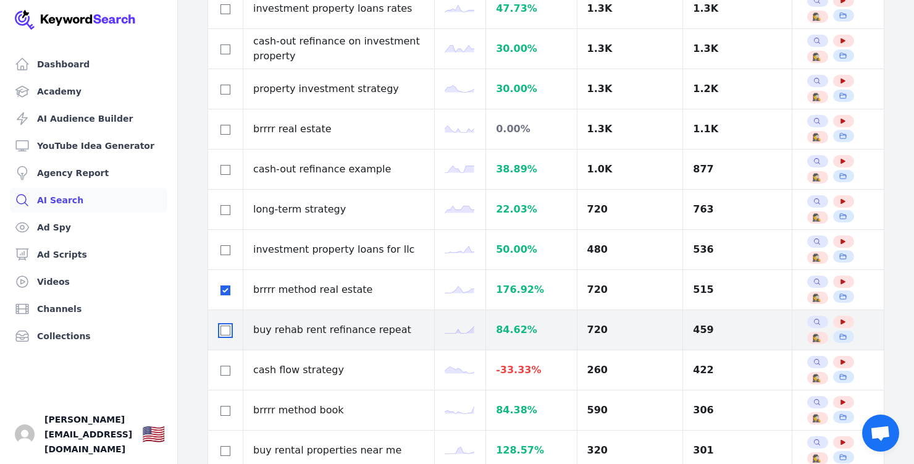
click at [228, 332] on input "checkbox" at bounding box center [225, 330] width 10 height 10
checkbox input "true"
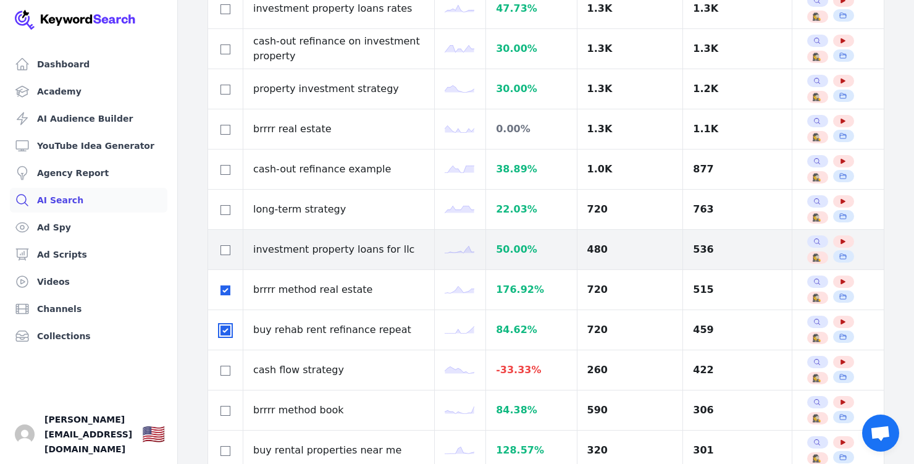
scroll to position [0, 0]
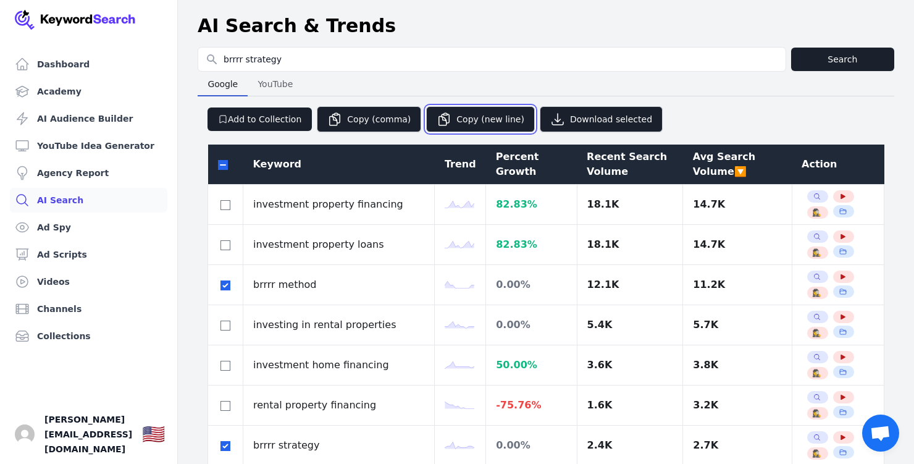
click at [491, 123] on button "Copy (new line)" at bounding box center [480, 119] width 109 height 26
click at [279, 73] on button "YouTube YouTube" at bounding box center [275, 84] width 55 height 25
select select "50"
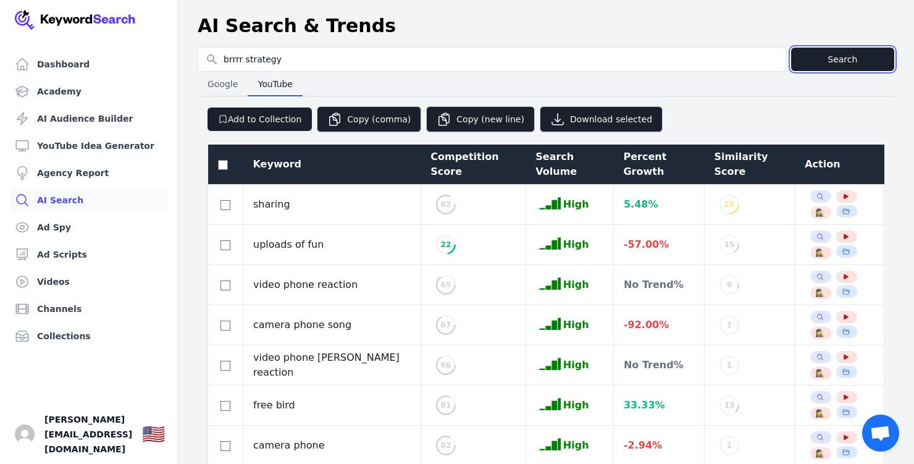
click at [836, 58] on button "Search" at bounding box center [842, 59] width 103 height 23
click at [731, 162] on div "Similarity Score" at bounding box center [749, 164] width 71 height 30
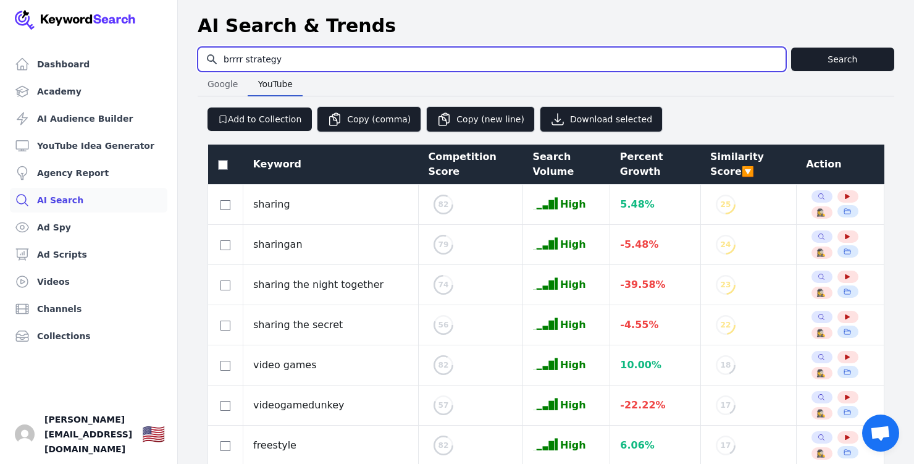
click at [282, 57] on input "brrrr strategy" at bounding box center [491, 59] width 587 height 23
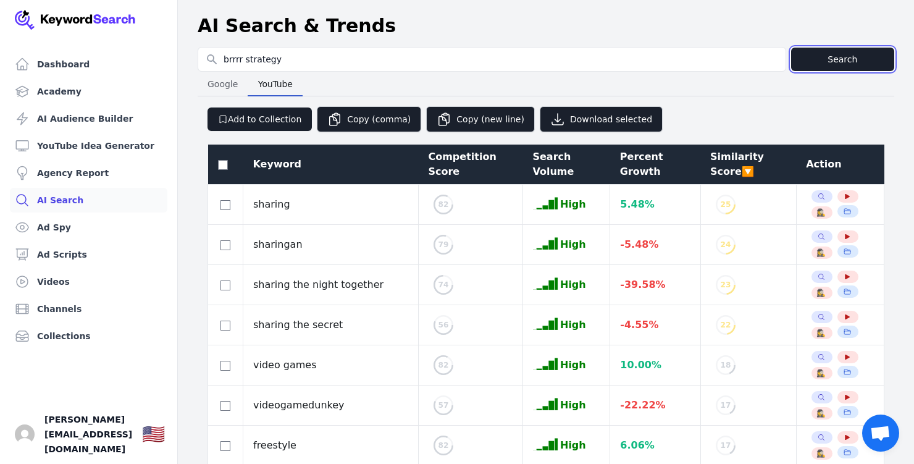
click at [840, 59] on button "Search" at bounding box center [842, 59] width 103 height 23
click at [228, 90] on span "Google" at bounding box center [223, 83] width 40 height 17
select select "50"
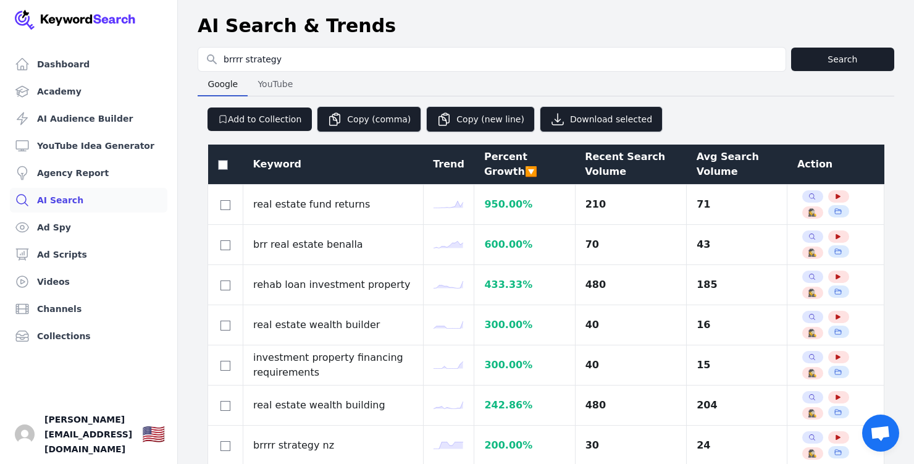
click at [271, 90] on span "YouTube" at bounding box center [275, 83] width 45 height 17
select select "50"
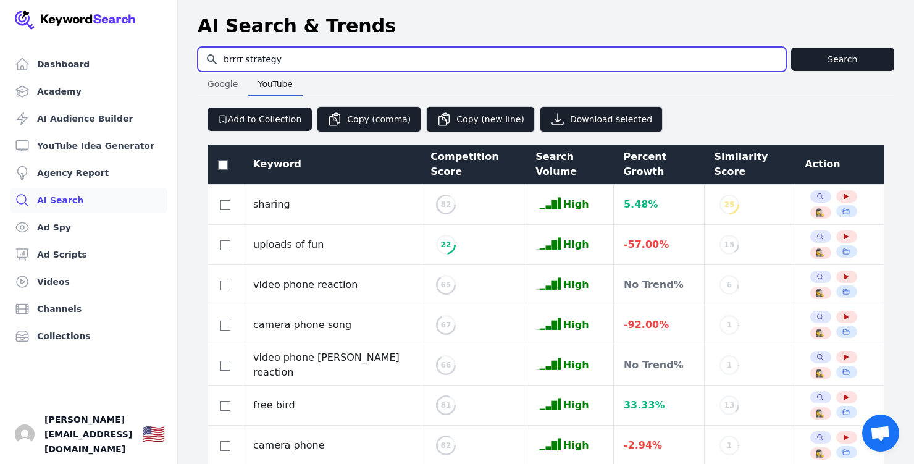
drag, startPoint x: 287, startPoint y: 63, endPoint x: 176, endPoint y: 67, distance: 111.2
click at [253, 64] on input "brrrr strategy" at bounding box center [491, 59] width 587 height 23
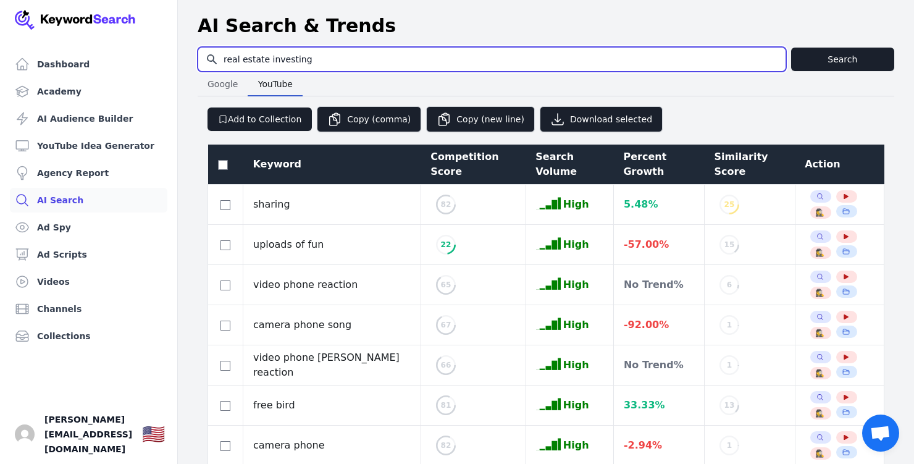
type input "real estate investing"
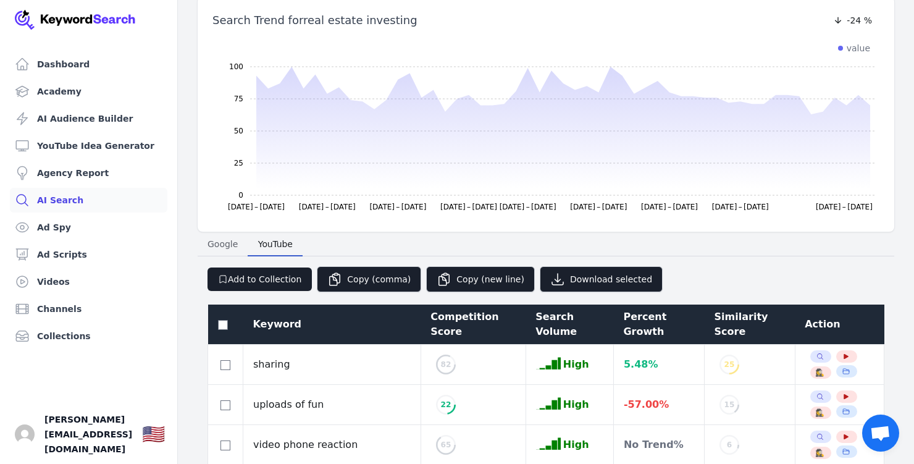
scroll to position [86, 0]
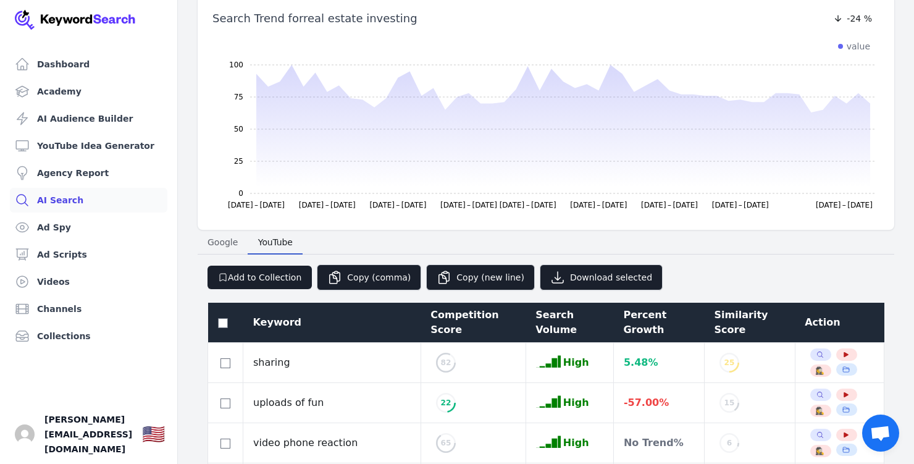
click at [715, 321] on div "Similarity Score" at bounding box center [749, 323] width 71 height 30
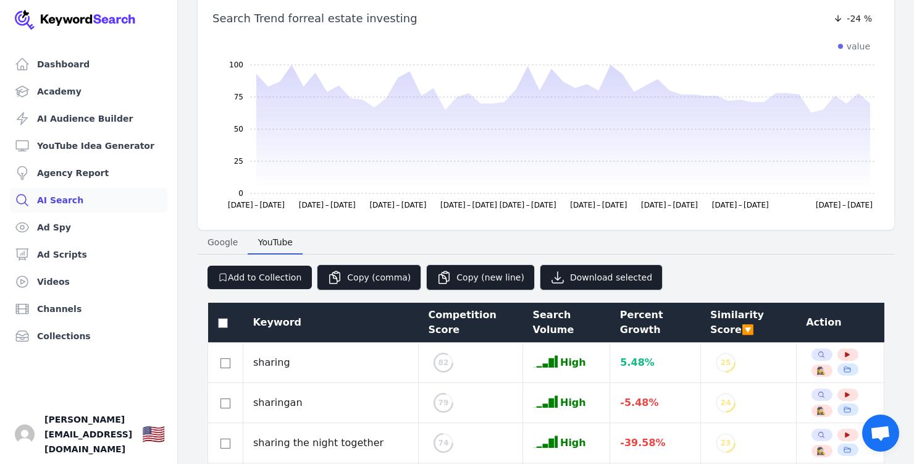
click at [715, 321] on div "Similarity Score 🔽" at bounding box center [748, 323] width 76 height 30
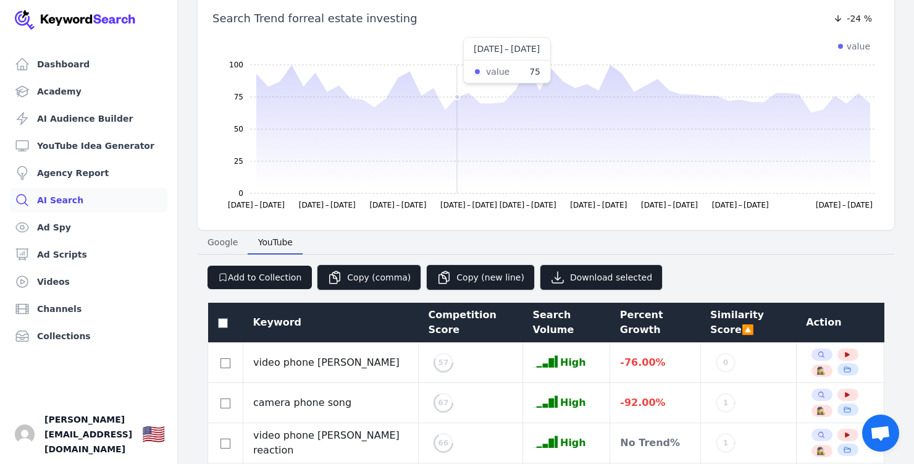
scroll to position [0, 0]
